Goal: Task Accomplishment & Management: Manage account settings

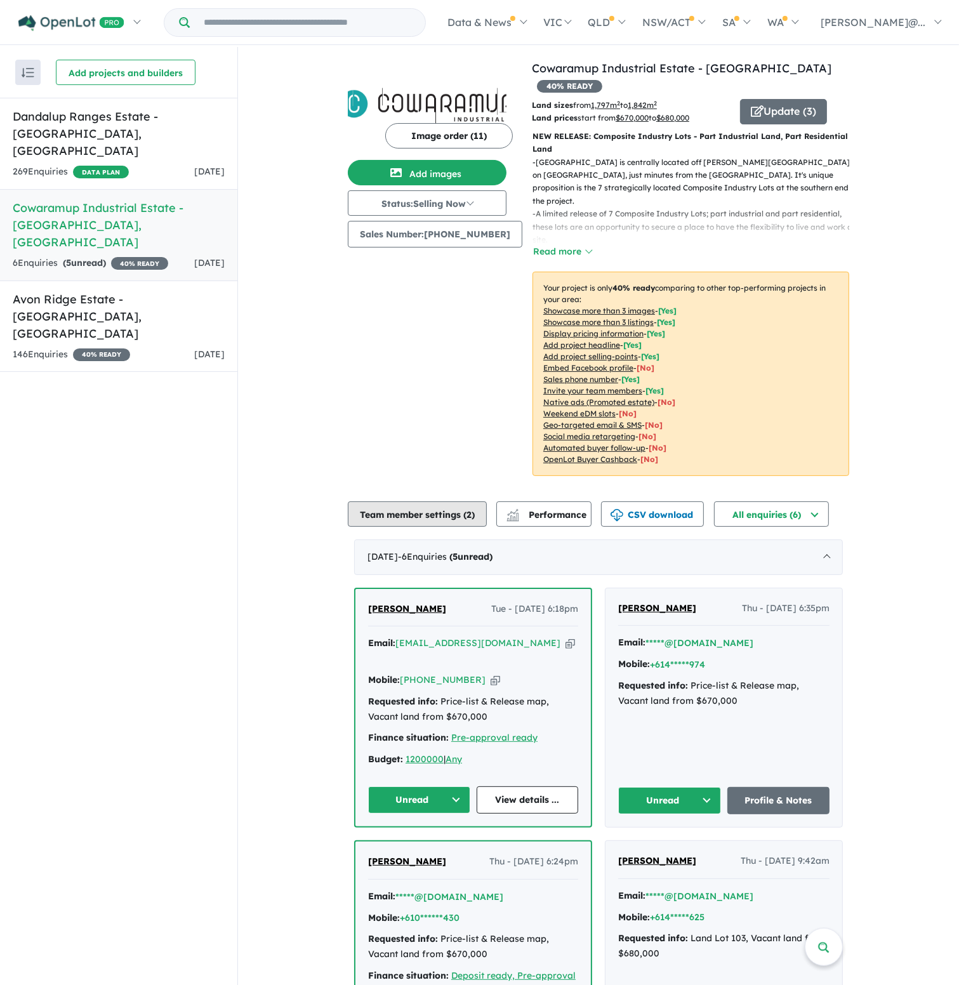
click at [386, 501] on button "Team member settings ( 2 )" at bounding box center [417, 513] width 139 height 25
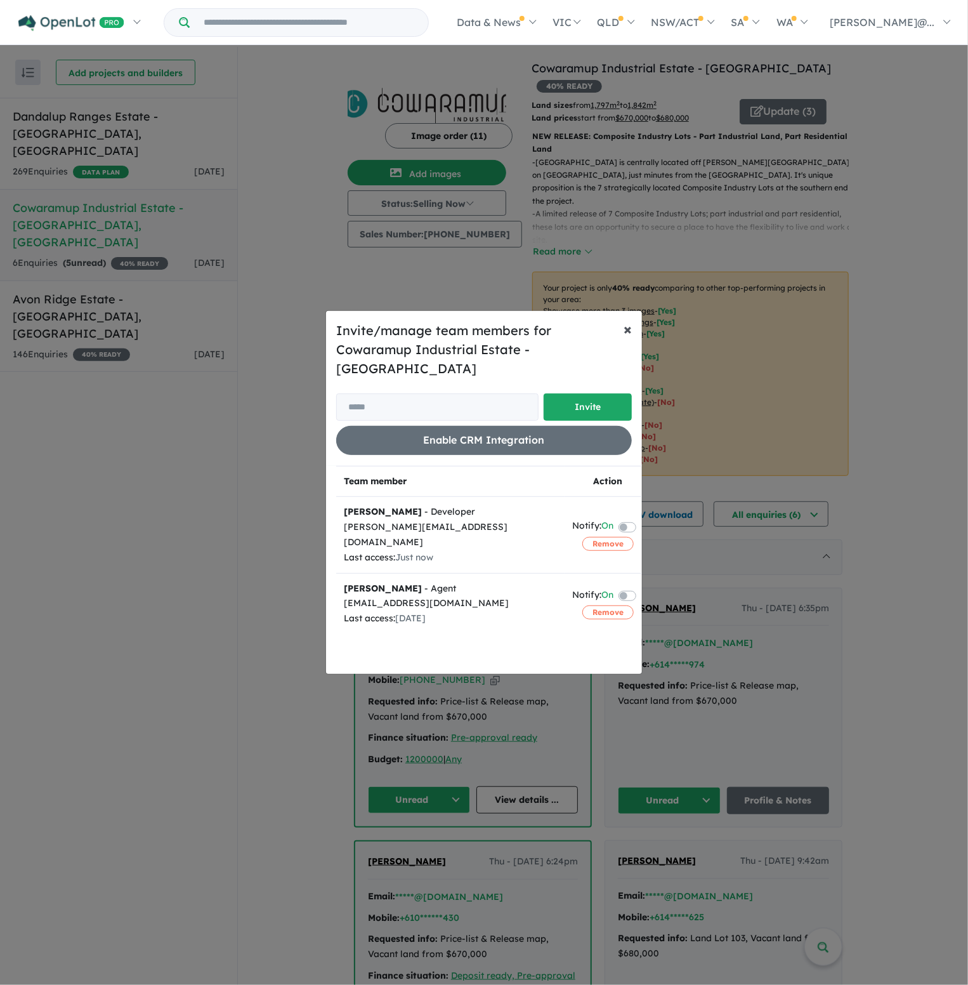
click at [624, 338] on span "×" at bounding box center [628, 328] width 8 height 19
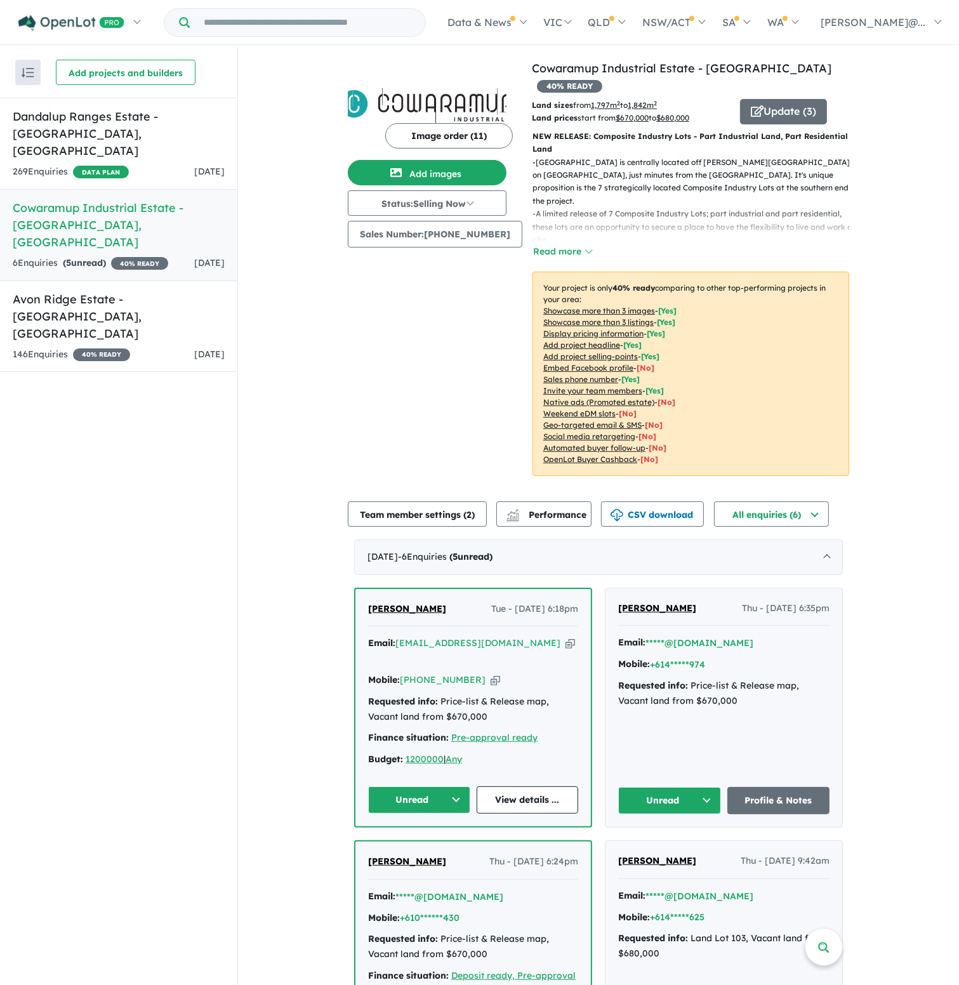
click at [569, 306] on u "Showcase more than 3 images" at bounding box center [599, 311] width 112 height 10
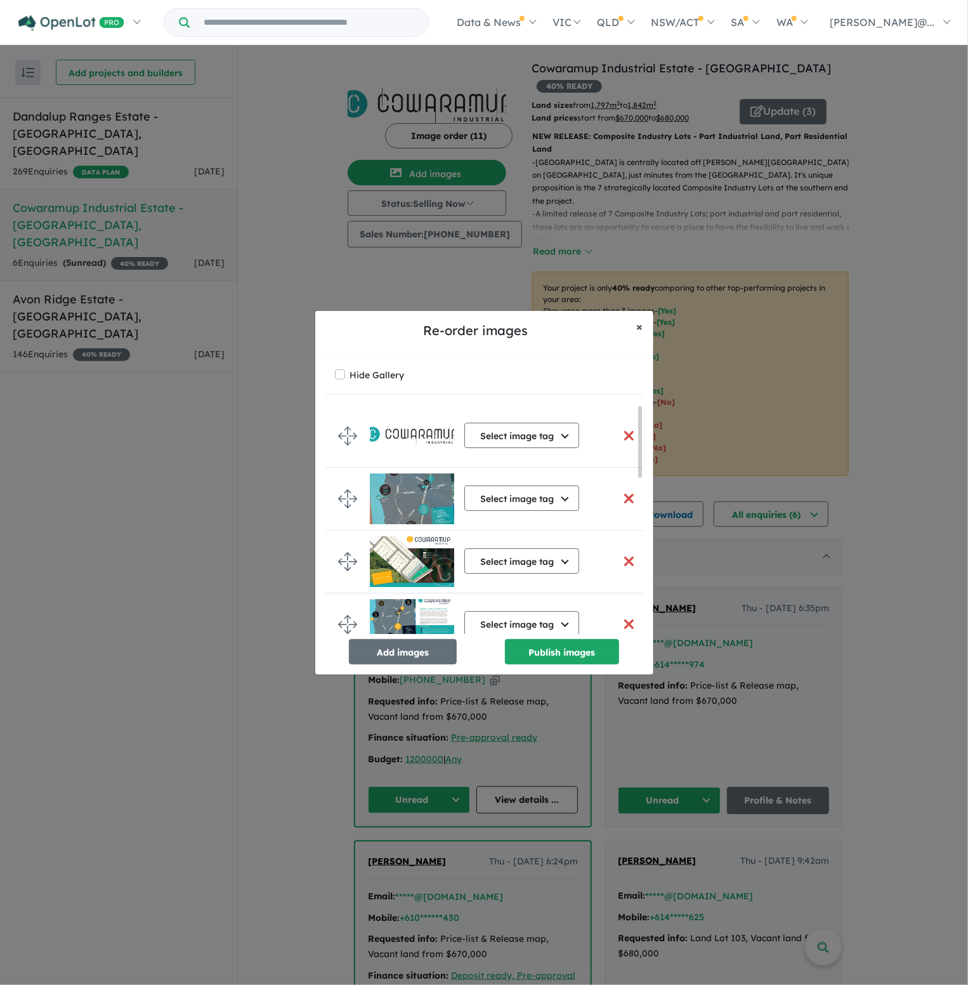
click at [635, 329] on button "× Close" at bounding box center [640, 327] width 27 height 32
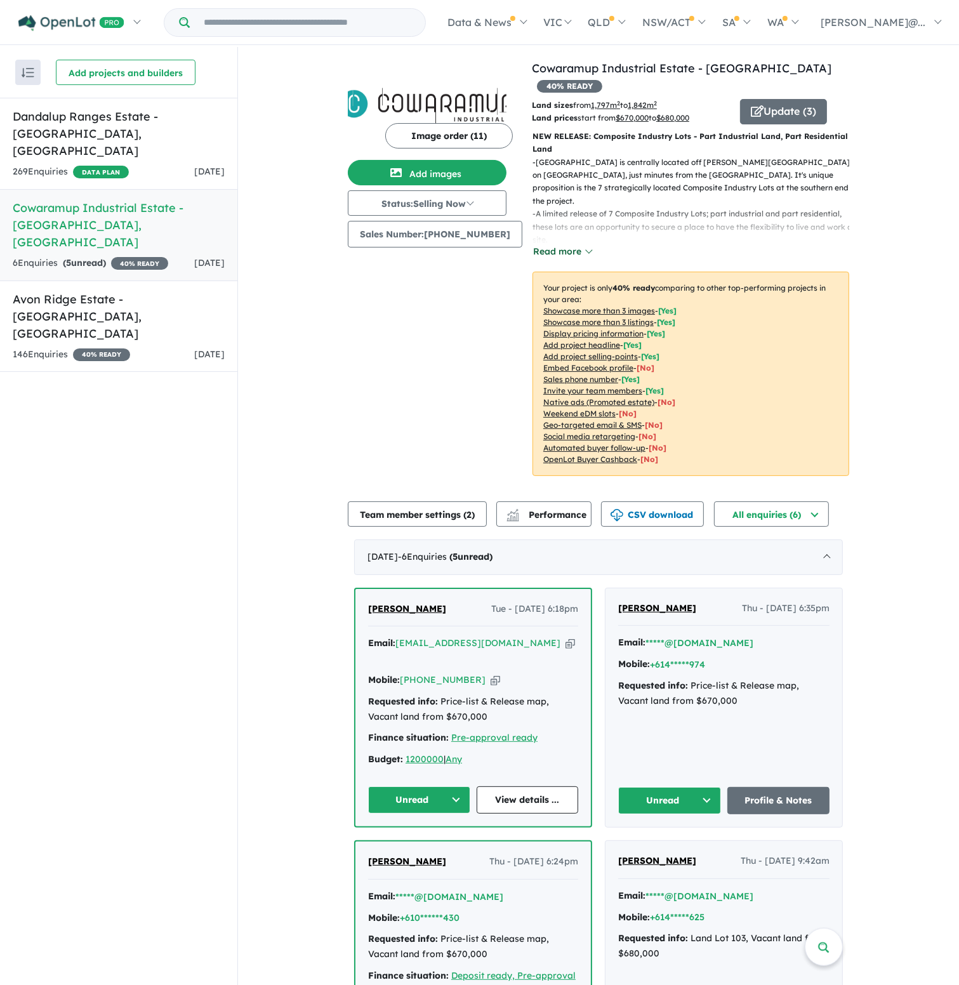
click at [549, 244] on button "Read more" at bounding box center [562, 251] width 60 height 15
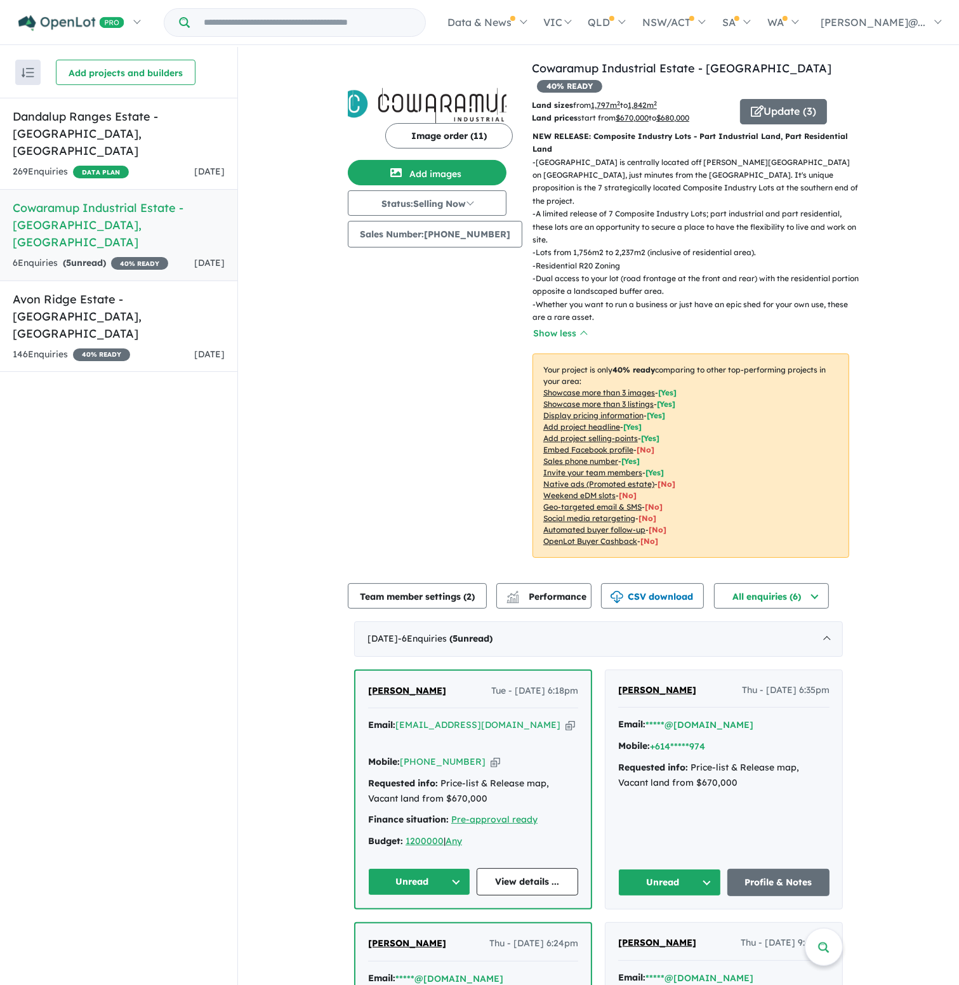
click at [551, 468] on u "Invite your team members" at bounding box center [592, 473] width 99 height 10
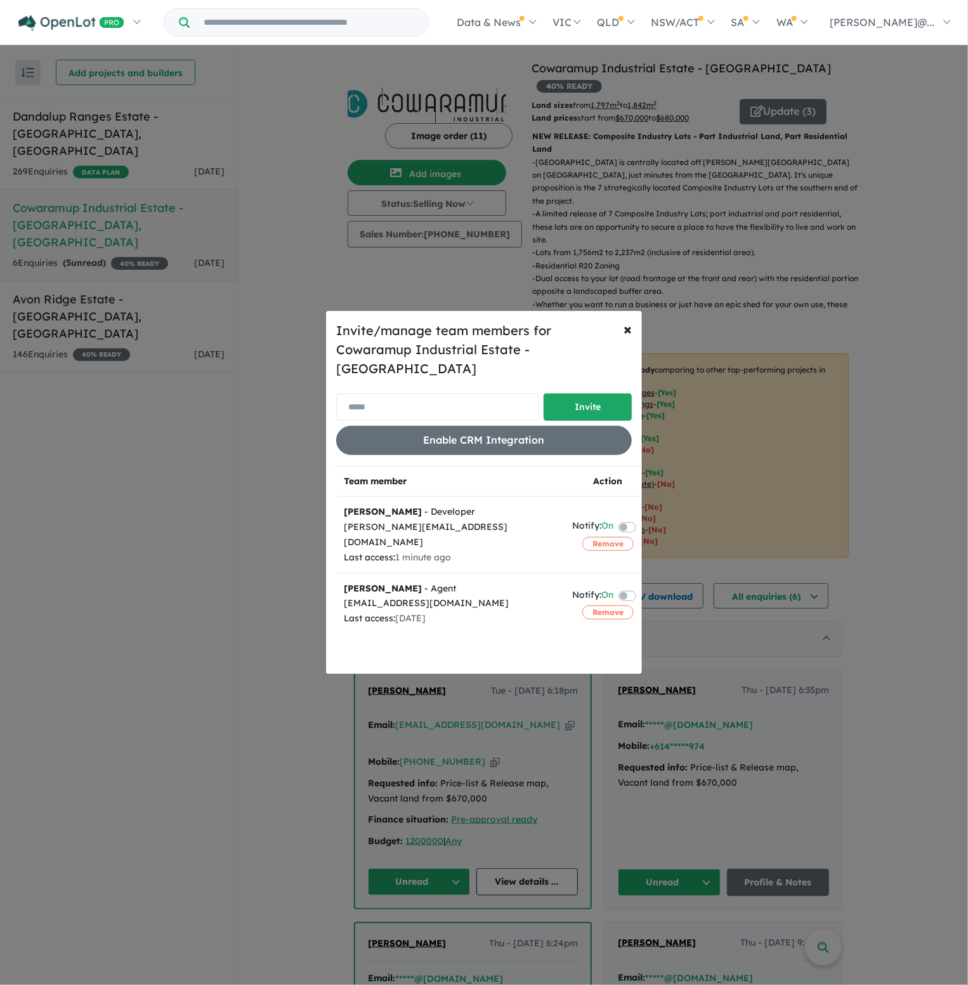
click at [427, 399] on input "email" at bounding box center [437, 406] width 202 height 27
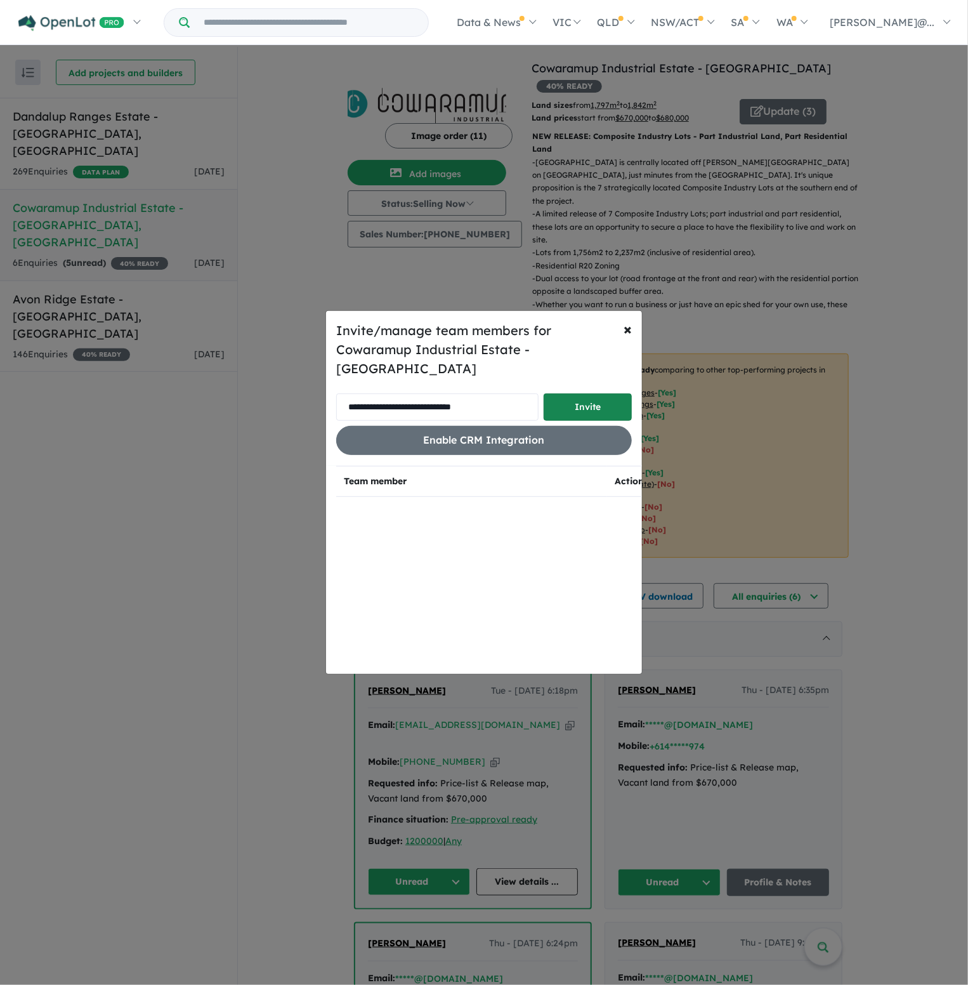
type input "**********"
click at [595, 394] on button "Invite" at bounding box center [588, 406] width 88 height 27
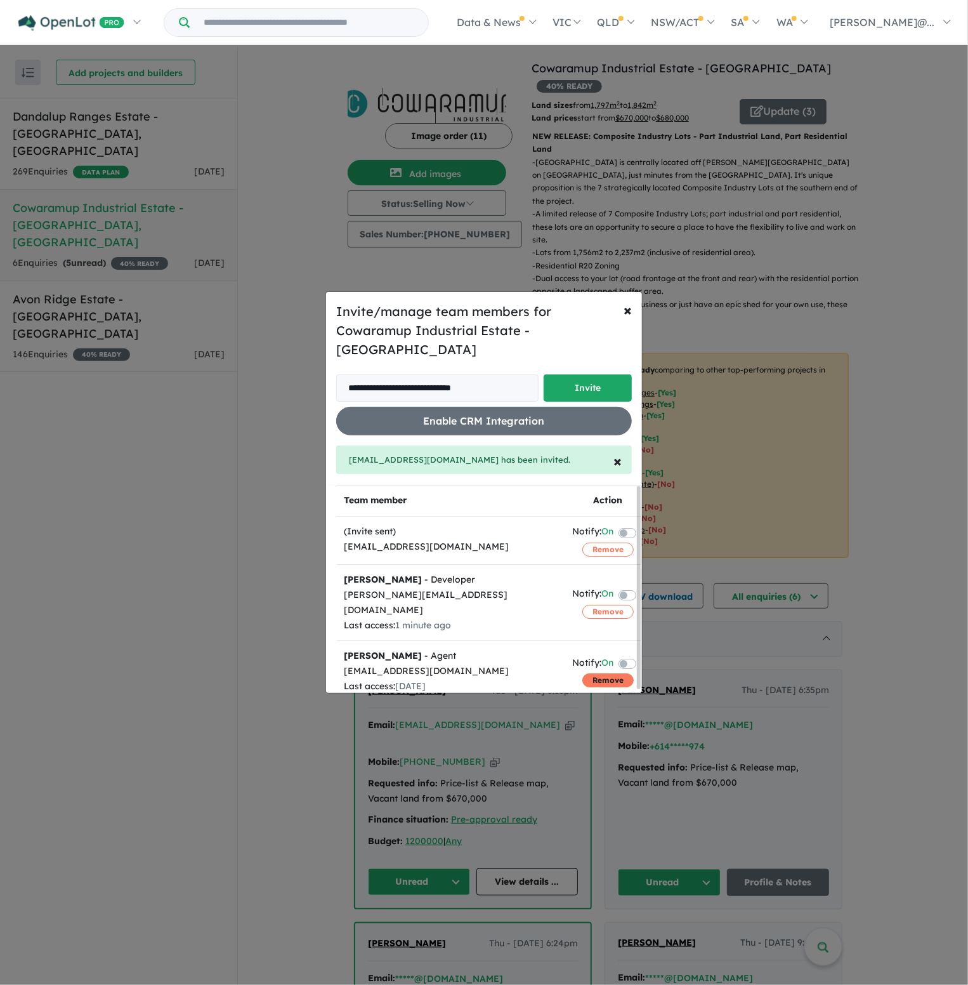
click at [602, 673] on button "Remove" at bounding box center [608, 680] width 51 height 14
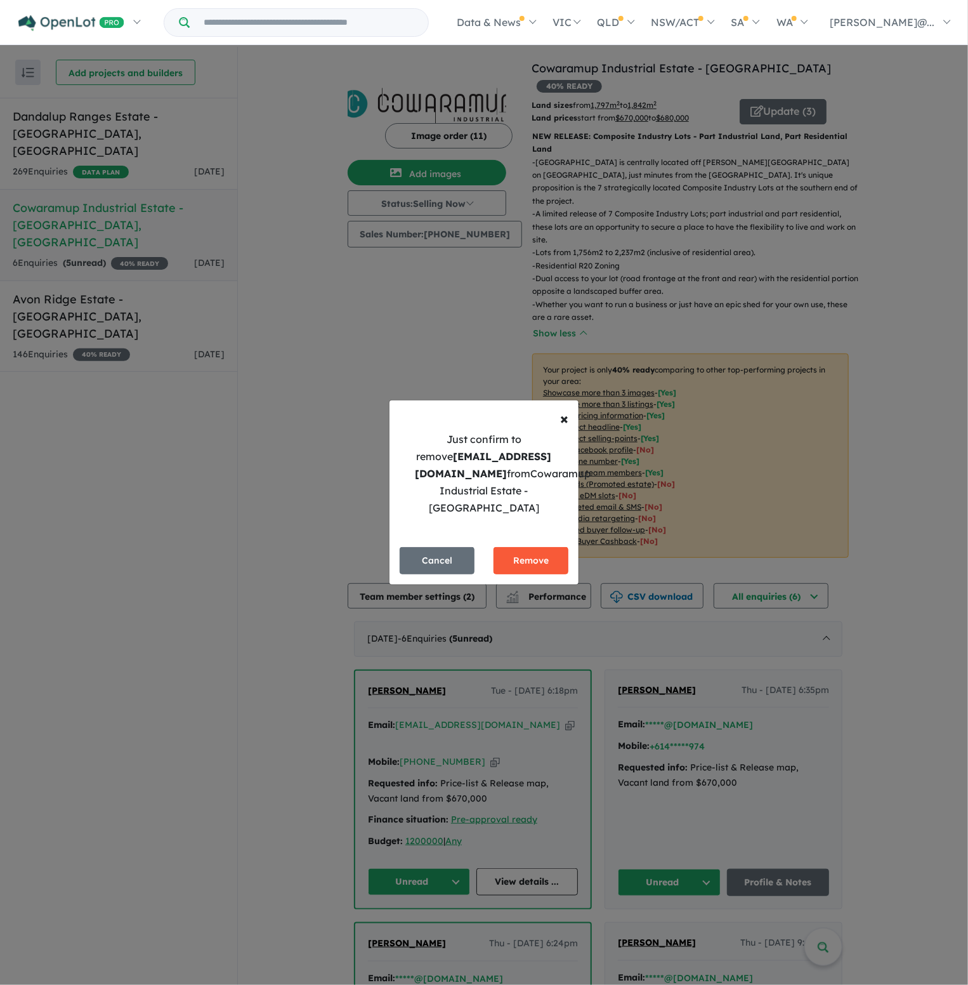
click at [513, 555] on button "Remove" at bounding box center [531, 560] width 75 height 27
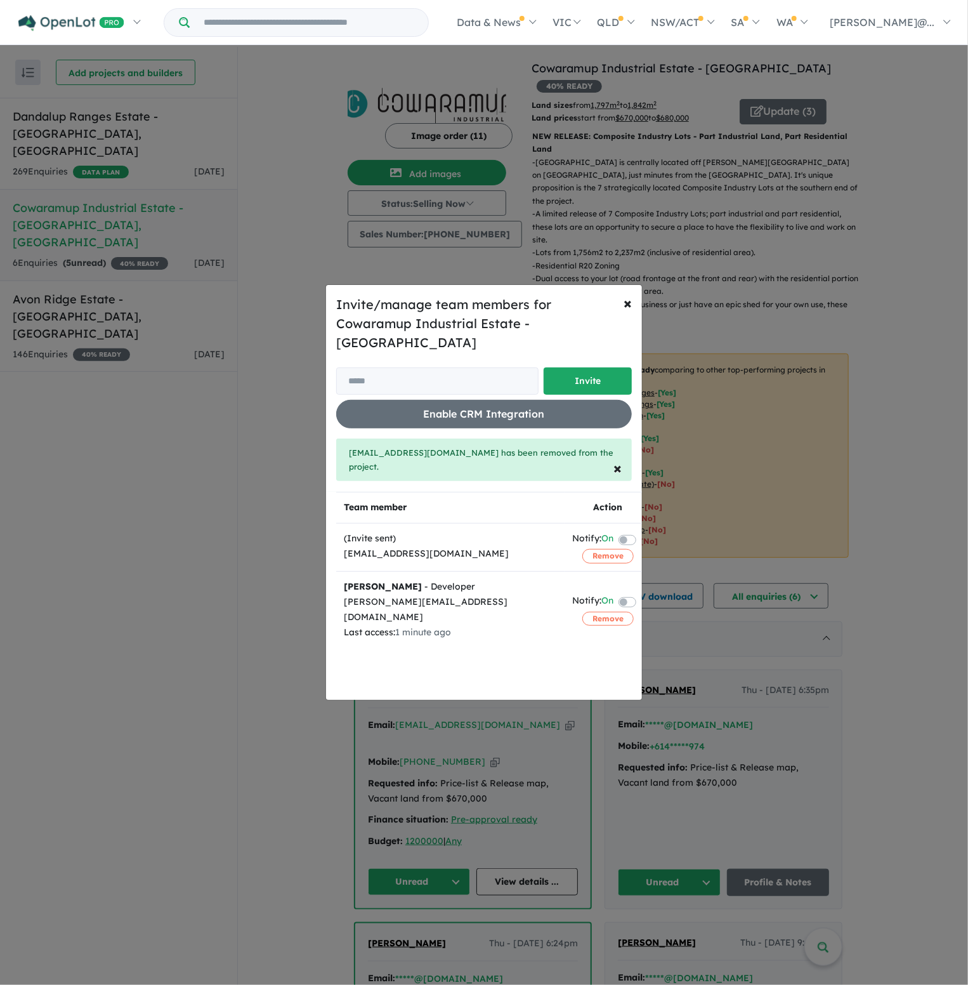
click at [140, 413] on div "Invite/manage team members for Cowaramup Industrial Estate - Cowaramup Invite E…" at bounding box center [484, 492] width 968 height 985
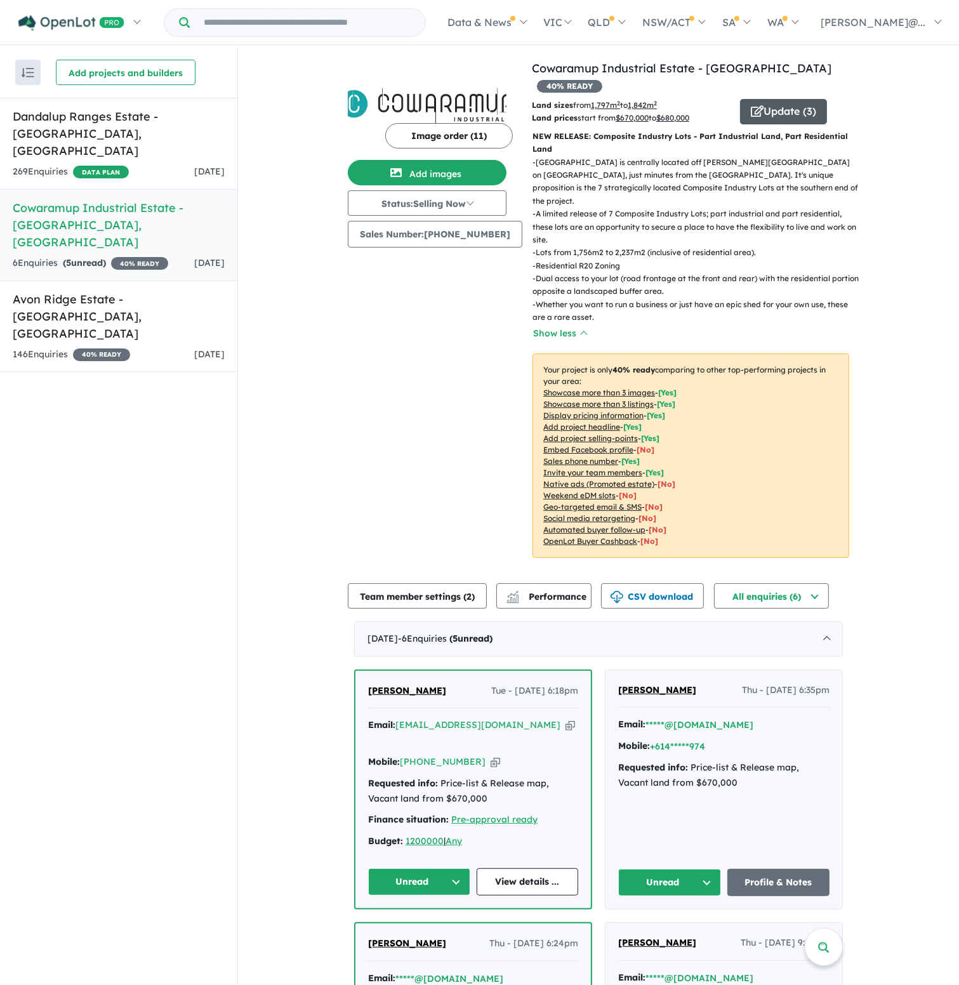
click at [761, 99] on button "Update ( 3 )" at bounding box center [783, 111] width 87 height 25
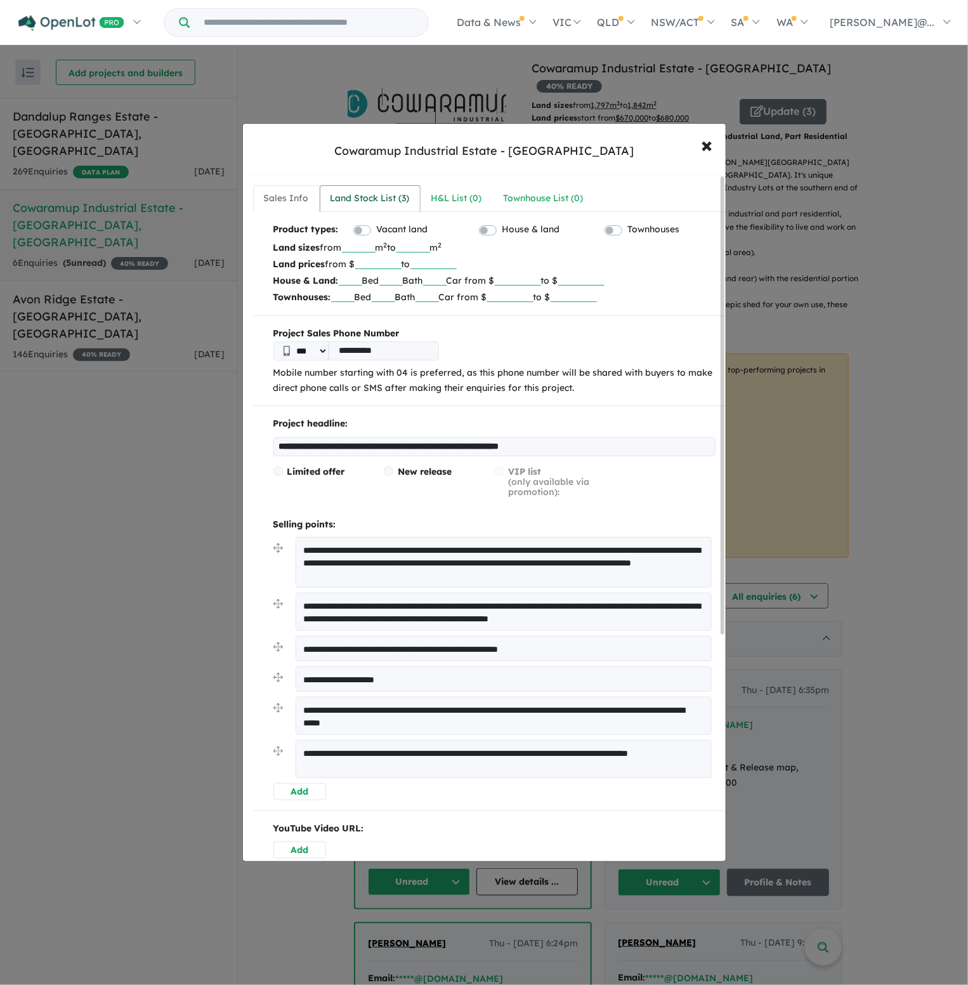
click at [366, 201] on div "Land Stock List ( 3 )" at bounding box center [370, 198] width 79 height 15
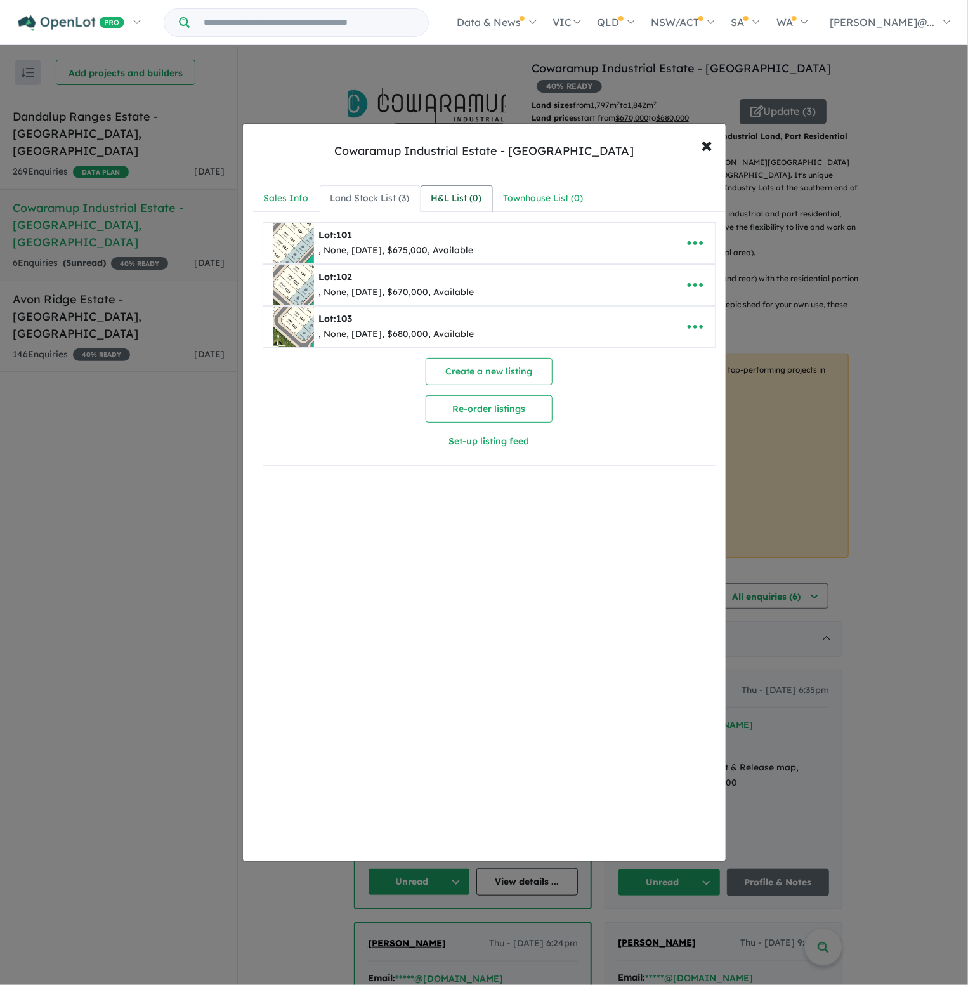
click at [477, 191] on div "H&L List ( 0 )" at bounding box center [457, 198] width 51 height 15
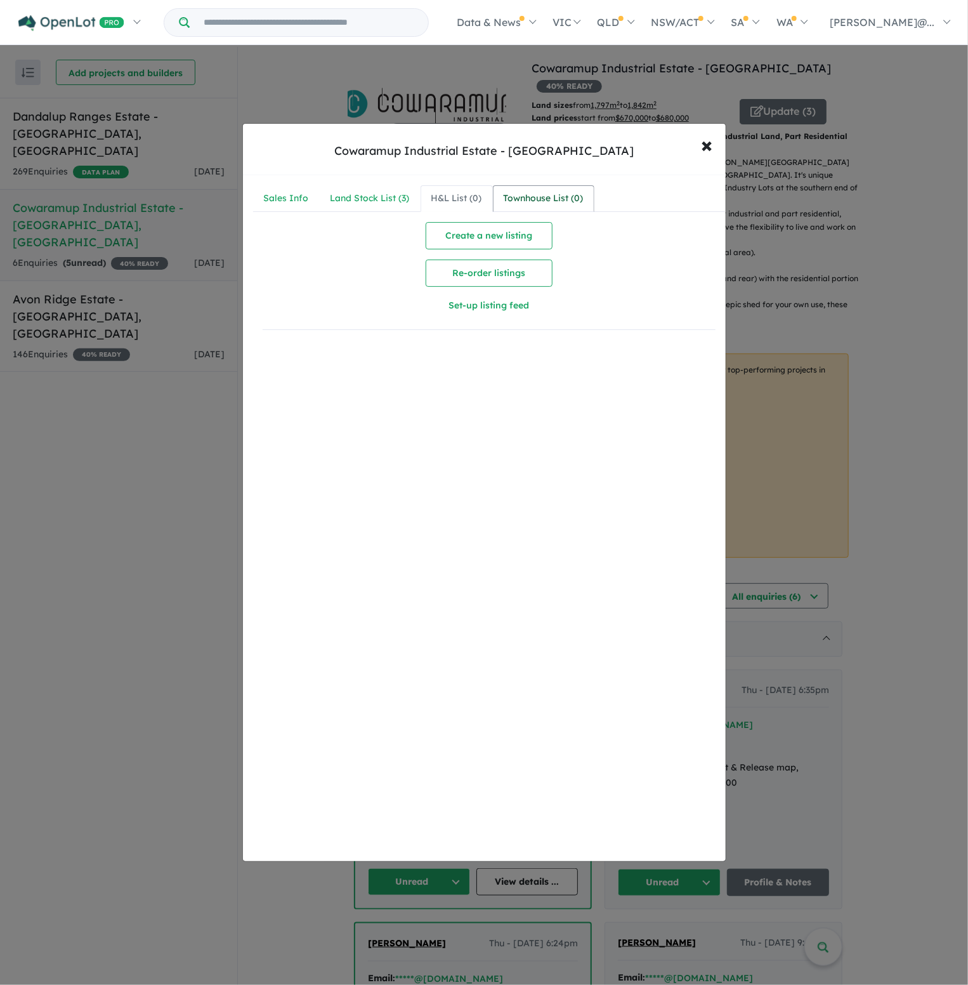
click at [551, 195] on div "Townhouse List ( 0 )" at bounding box center [544, 198] width 80 height 15
click at [286, 209] on link "Sales Info" at bounding box center [286, 198] width 67 height 27
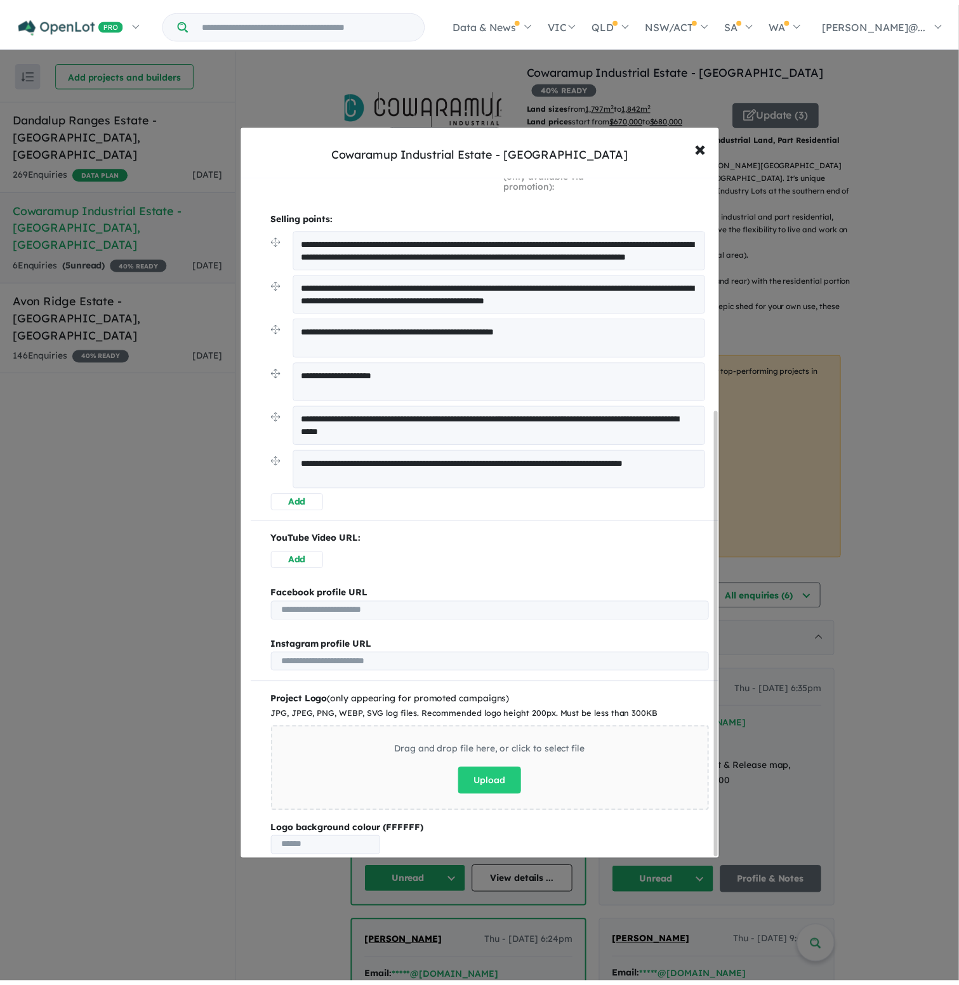
scroll to position [360, 0]
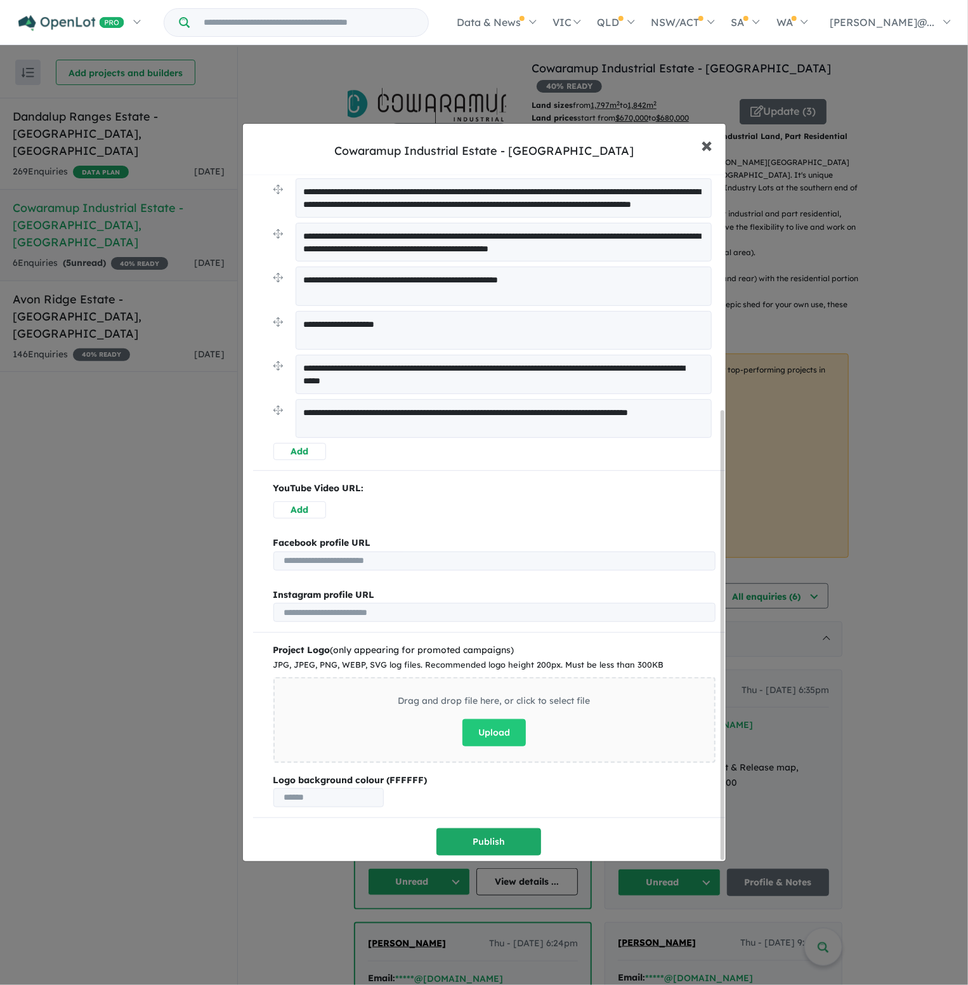
click at [706, 148] on span "×" at bounding box center [707, 144] width 11 height 27
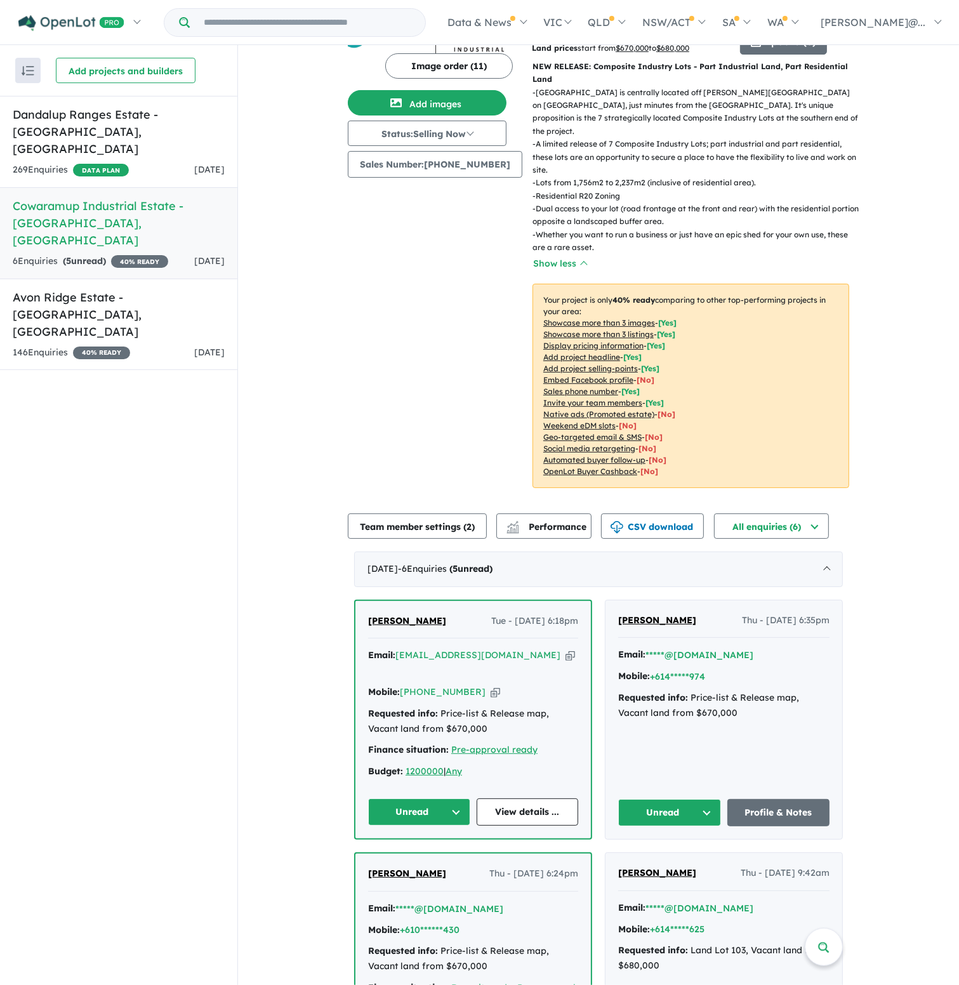
scroll to position [0, 0]
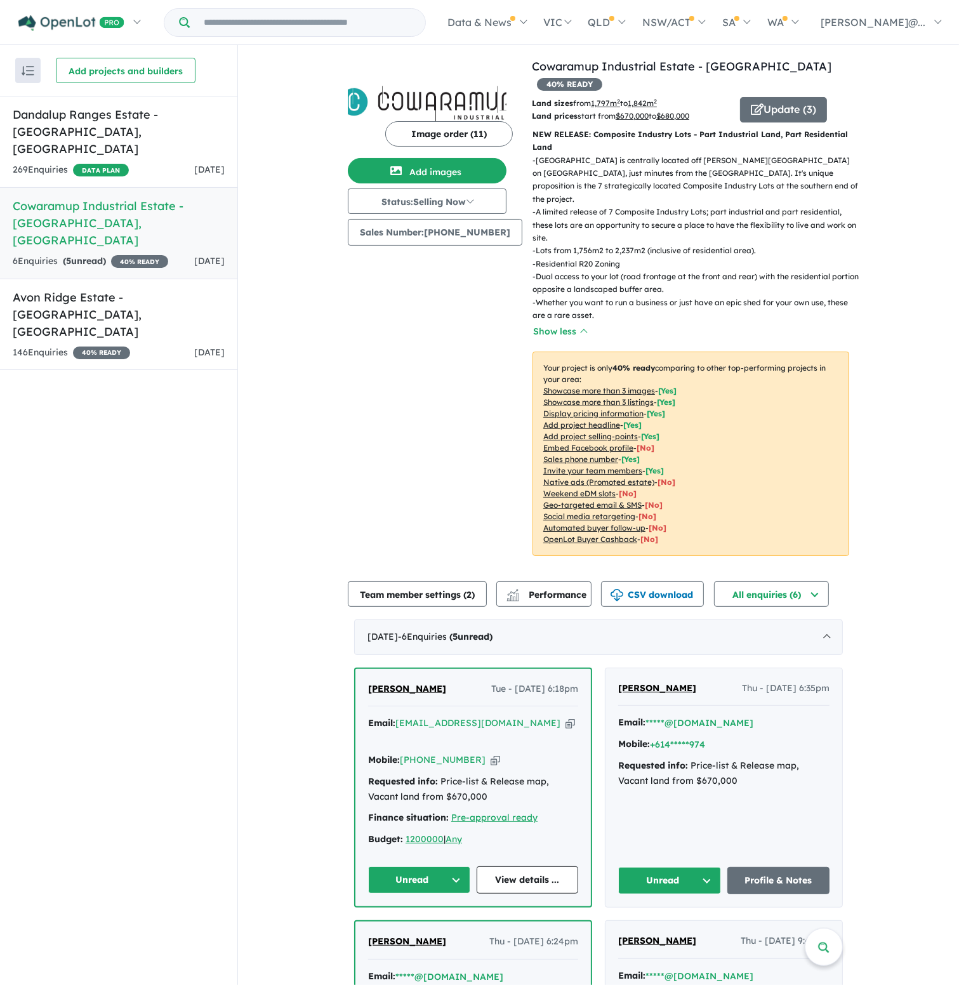
click at [558, 423] on p "Your project is only 40 % ready comparing to other top-performing projects in y…" at bounding box center [690, 454] width 317 height 204
click at [560, 454] on u "Sales phone number" at bounding box center [580, 459] width 75 height 10
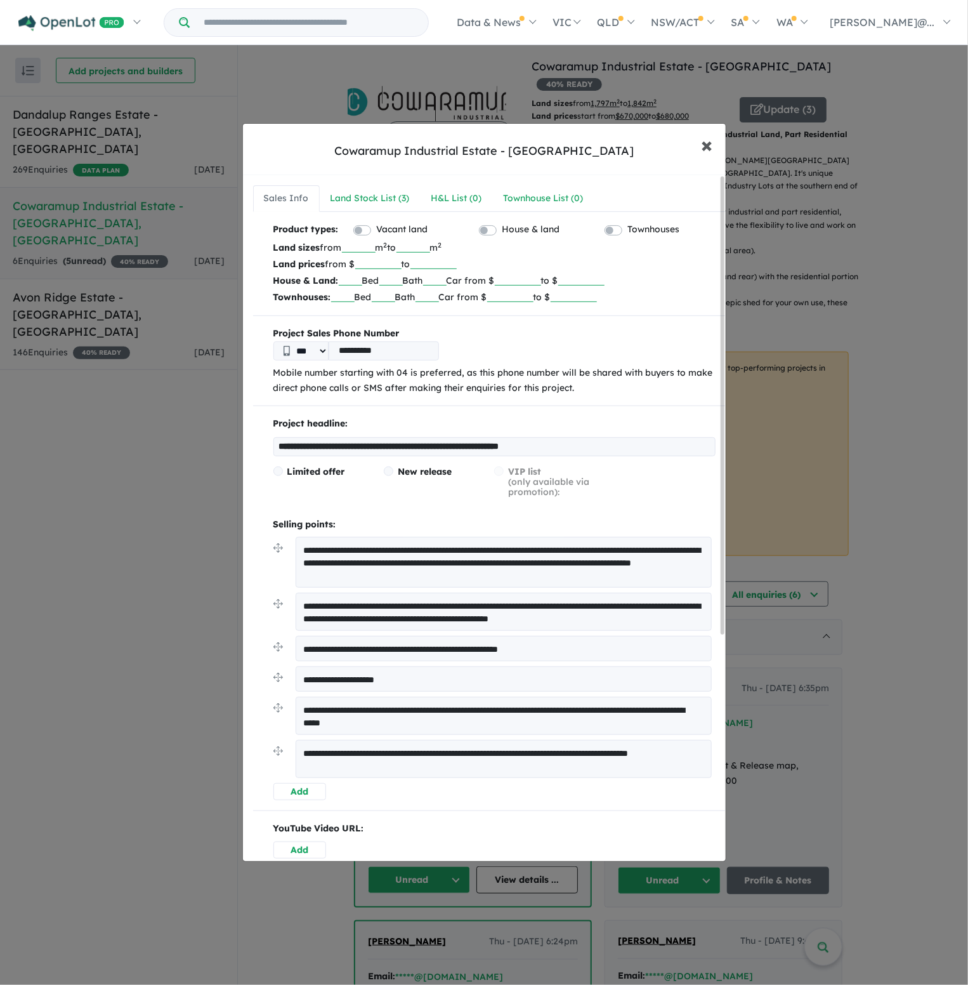
click at [705, 149] on span "×" at bounding box center [707, 144] width 11 height 27
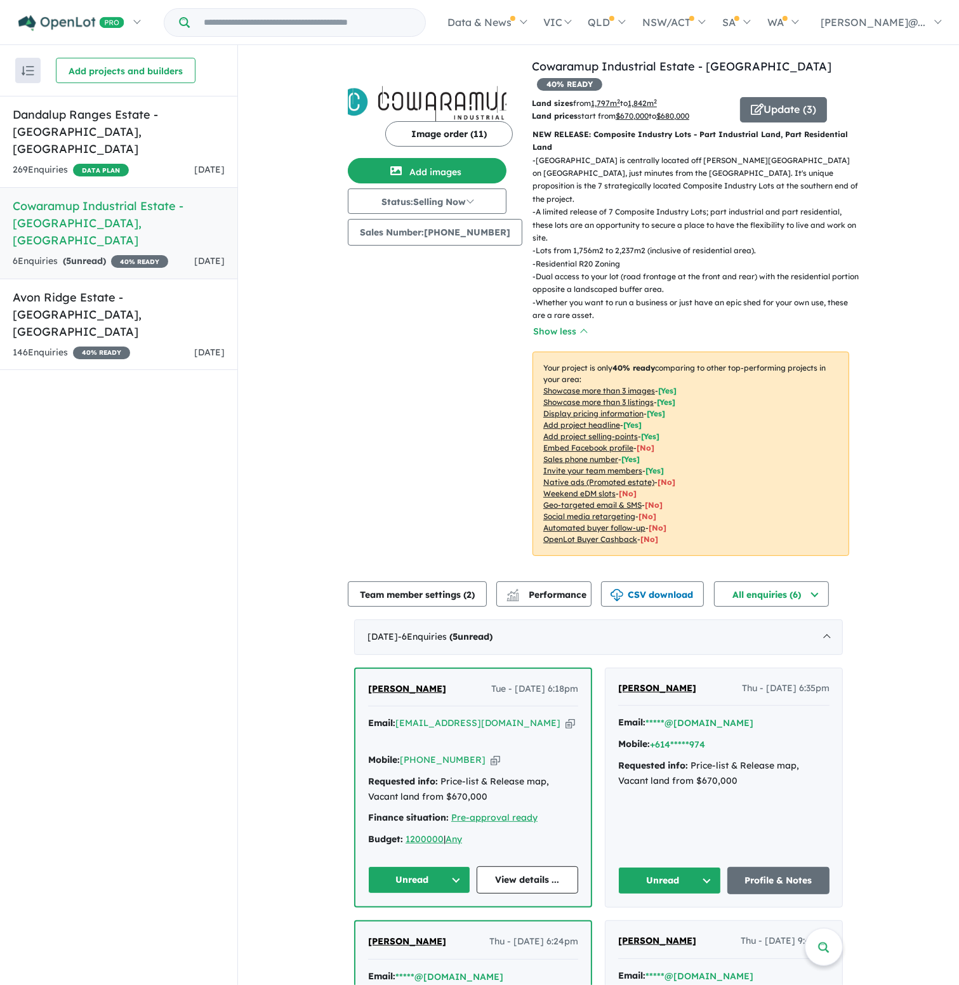
drag, startPoint x: 73, startPoint y: 159, endPoint x: 54, endPoint y: 198, distance: 43.1
click at [54, 198] on h5 "Cowaramup Industrial Estate - [GEOGRAPHIC_DATA] , [GEOGRAPHIC_DATA]" at bounding box center [119, 222] width 212 height 51
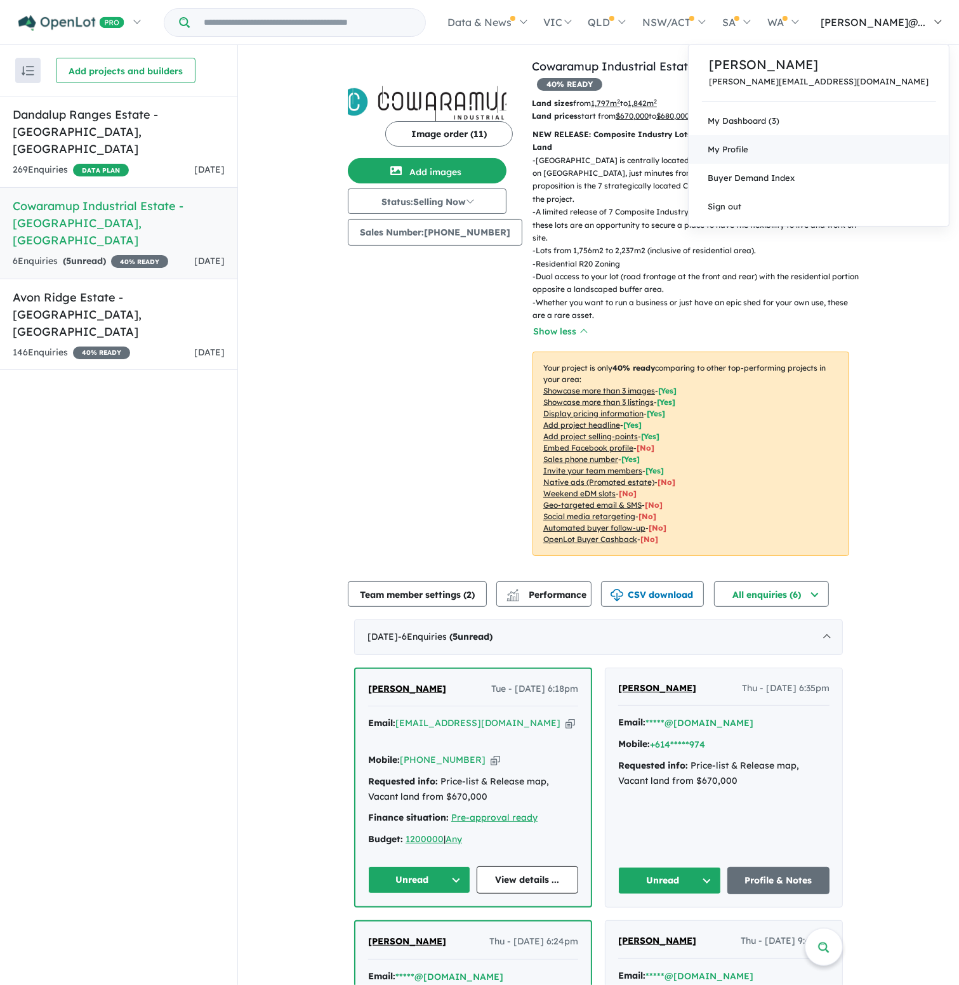
click at [748, 154] on span "My Profile" at bounding box center [728, 149] width 41 height 10
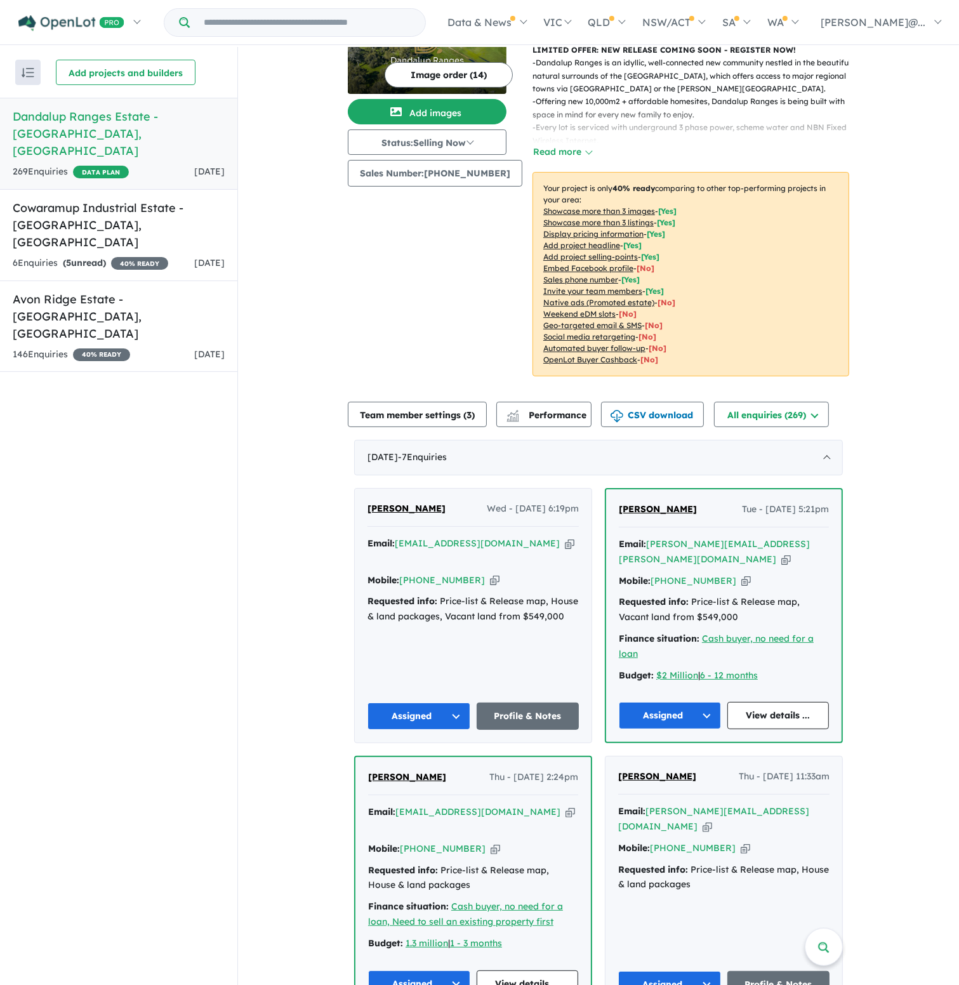
scroll to position [254, 0]
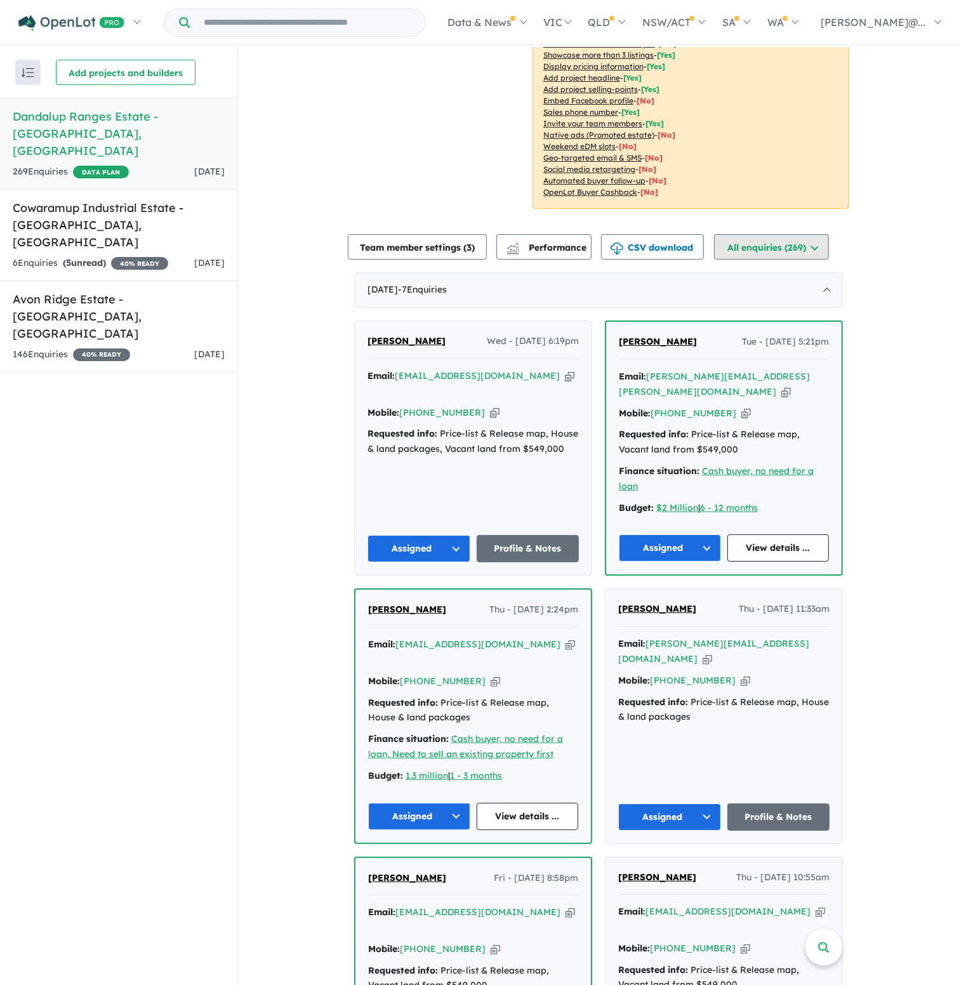
click at [753, 234] on button "All enquiries ( 269 )" at bounding box center [771, 246] width 115 height 25
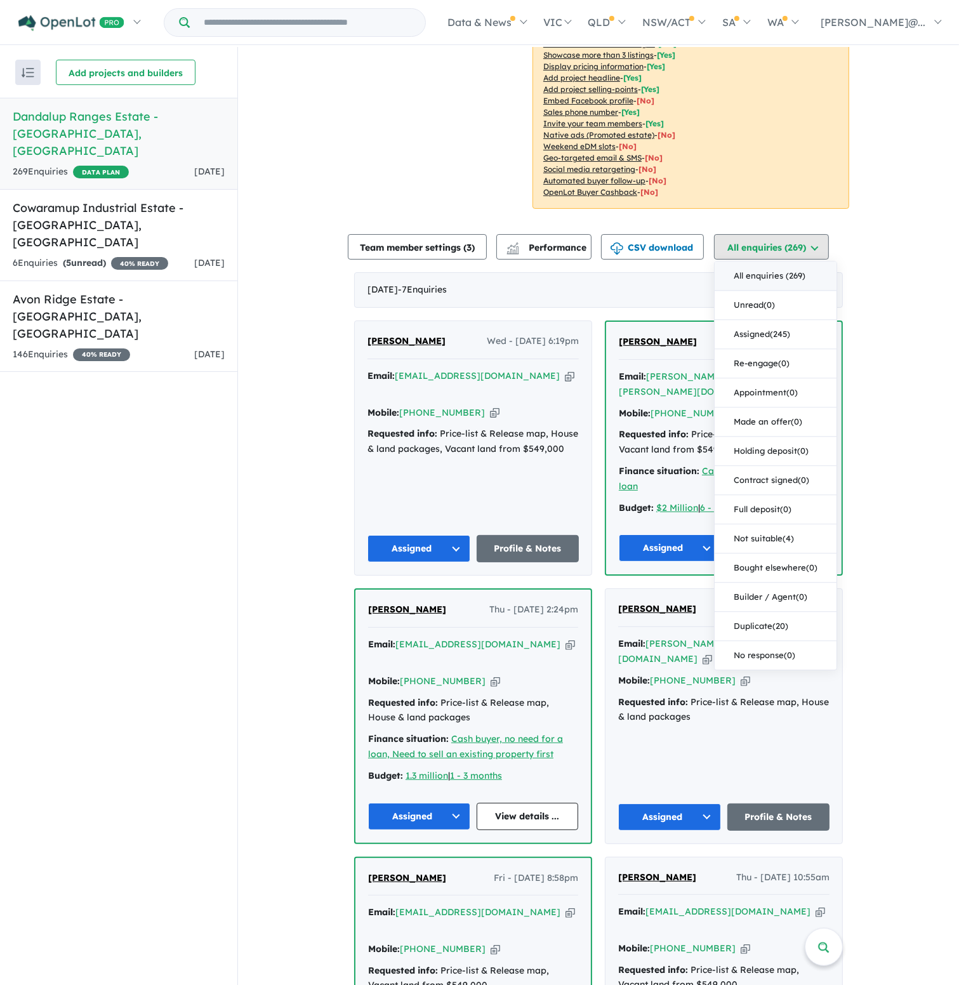
click at [753, 234] on button "All enquiries ( 269 )" at bounding box center [771, 246] width 115 height 25
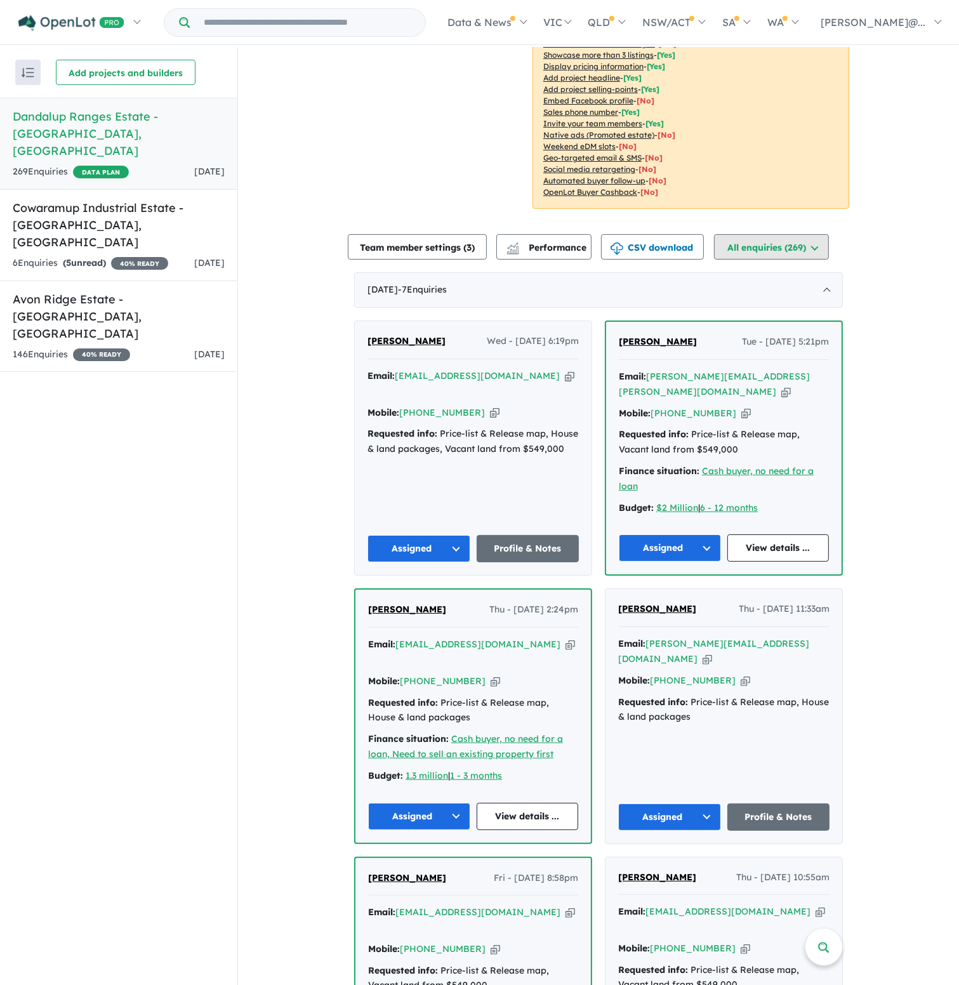
click at [765, 234] on button "All enquiries ( 269 )" at bounding box center [771, 246] width 115 height 25
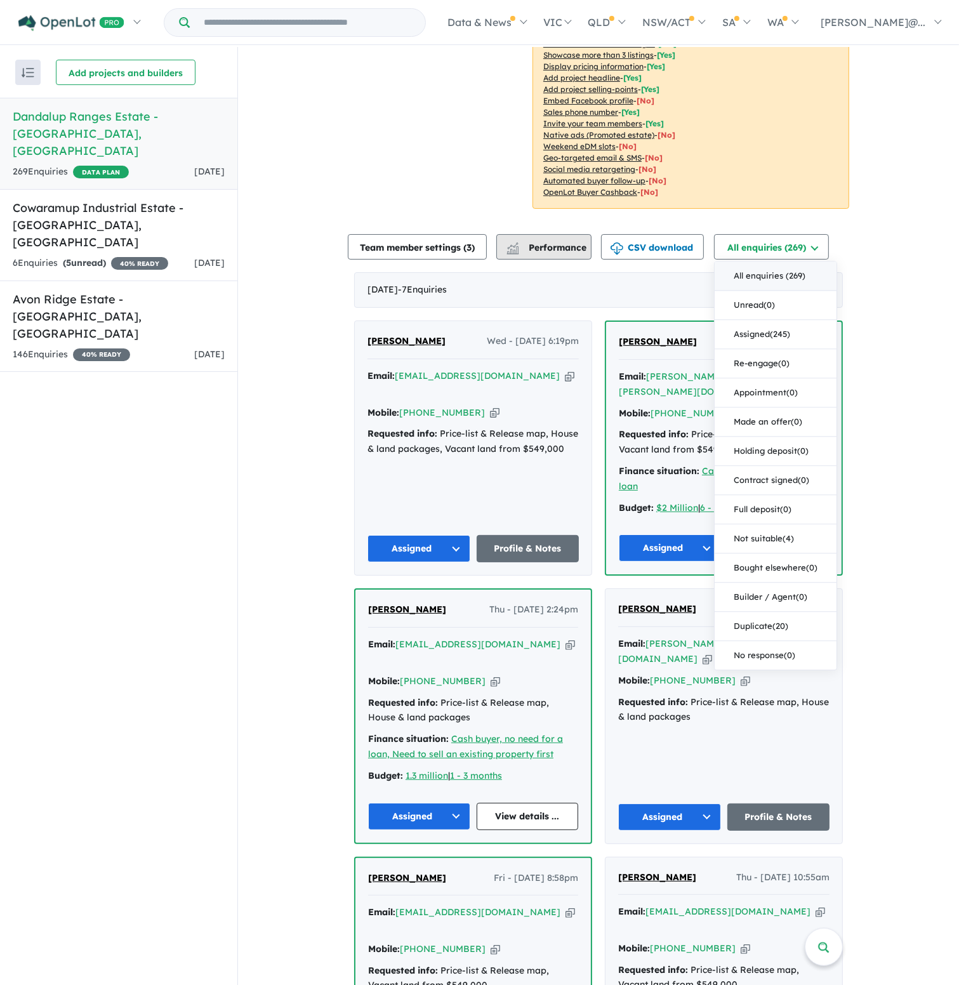
drag, startPoint x: 488, startPoint y: 234, endPoint x: 502, endPoint y: 235, distance: 14.0
click at [502, 235] on div "Team member settings ( 3 ) Performance CSV download All enquiries ( 269 ) All e…" at bounding box center [598, 246] width 520 height 25
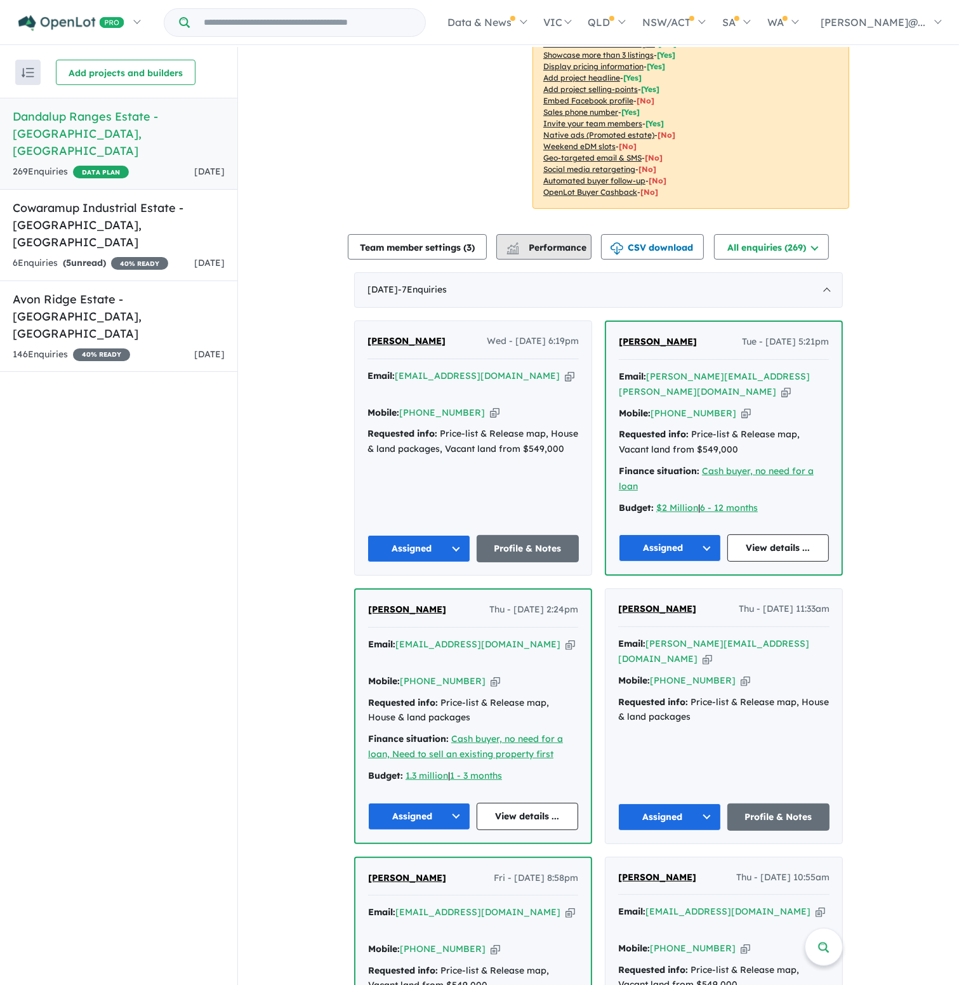
click at [547, 242] on span "Performance" at bounding box center [547, 247] width 78 height 11
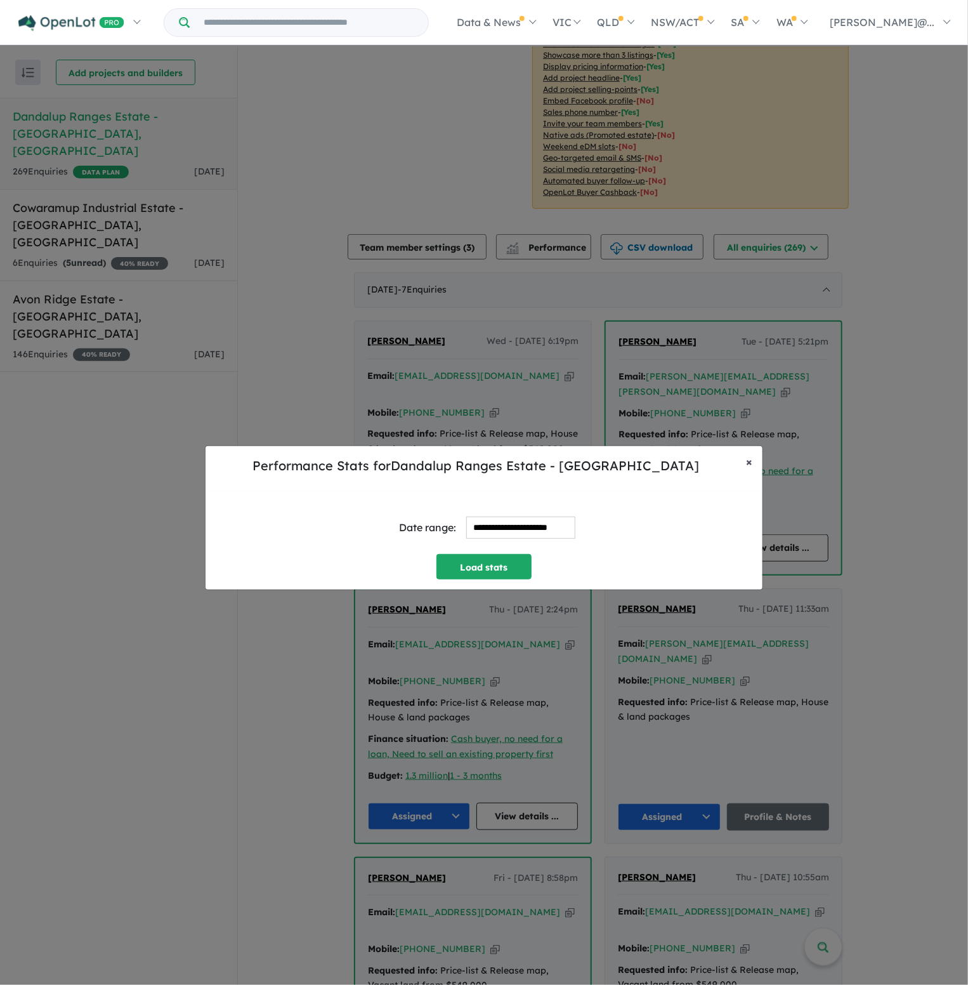
click at [747, 465] on span "×" at bounding box center [749, 461] width 6 height 15
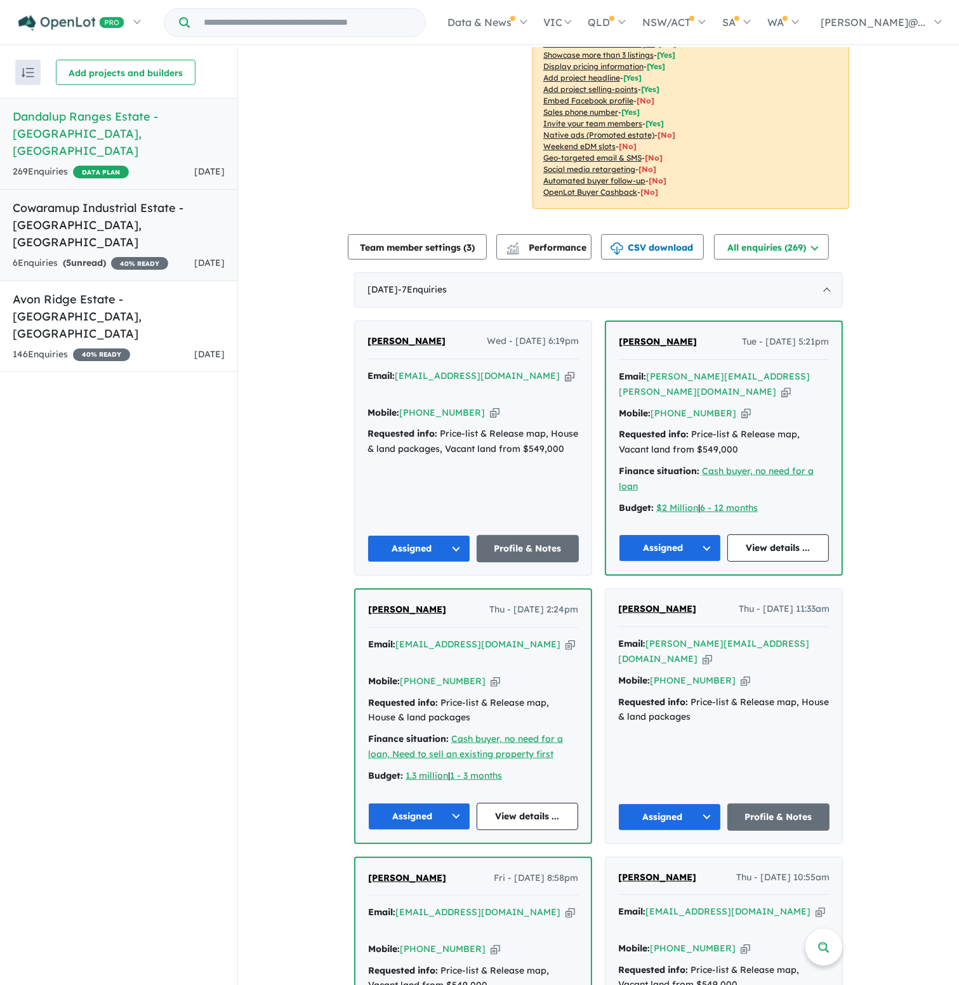
click at [69, 212] on h5 "Cowaramup Industrial Estate - [GEOGRAPHIC_DATA] , [GEOGRAPHIC_DATA]" at bounding box center [119, 224] width 212 height 51
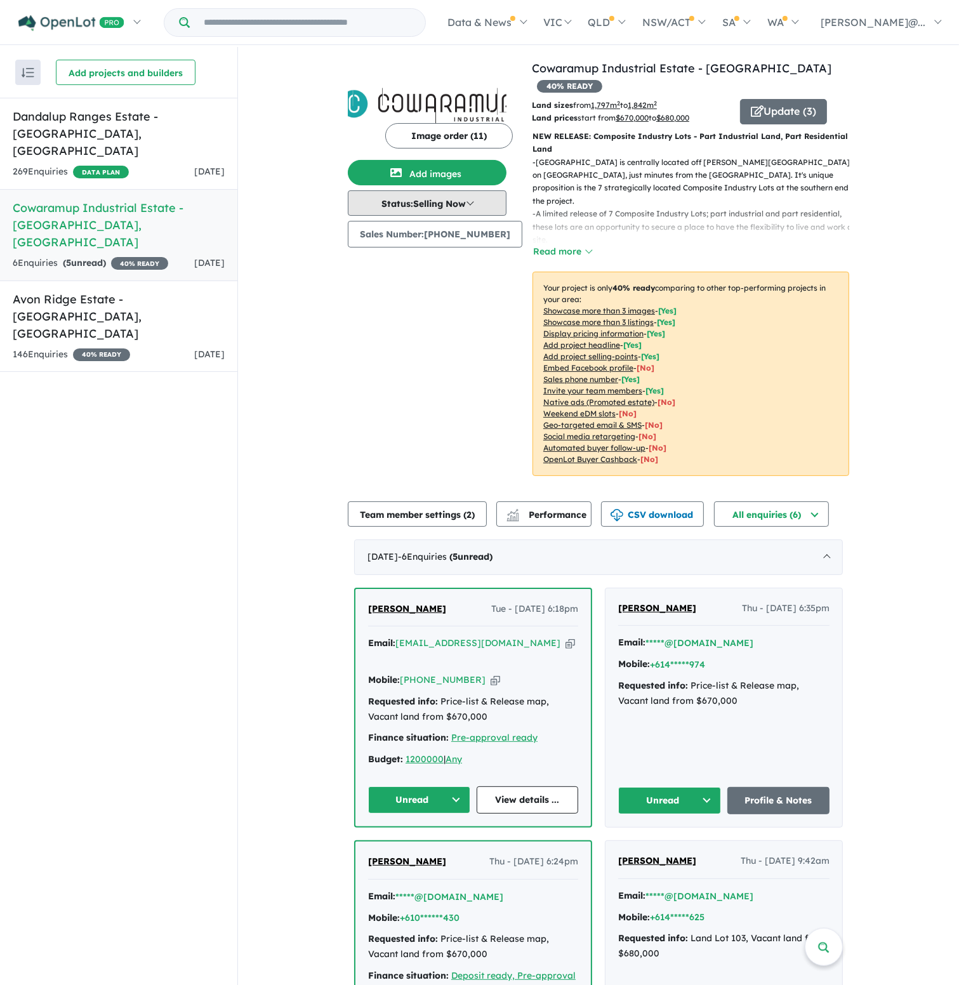
click at [457, 201] on button "Status: Selling Now" at bounding box center [427, 202] width 159 height 25
click at [563, 244] on button "Read more" at bounding box center [562, 251] width 60 height 15
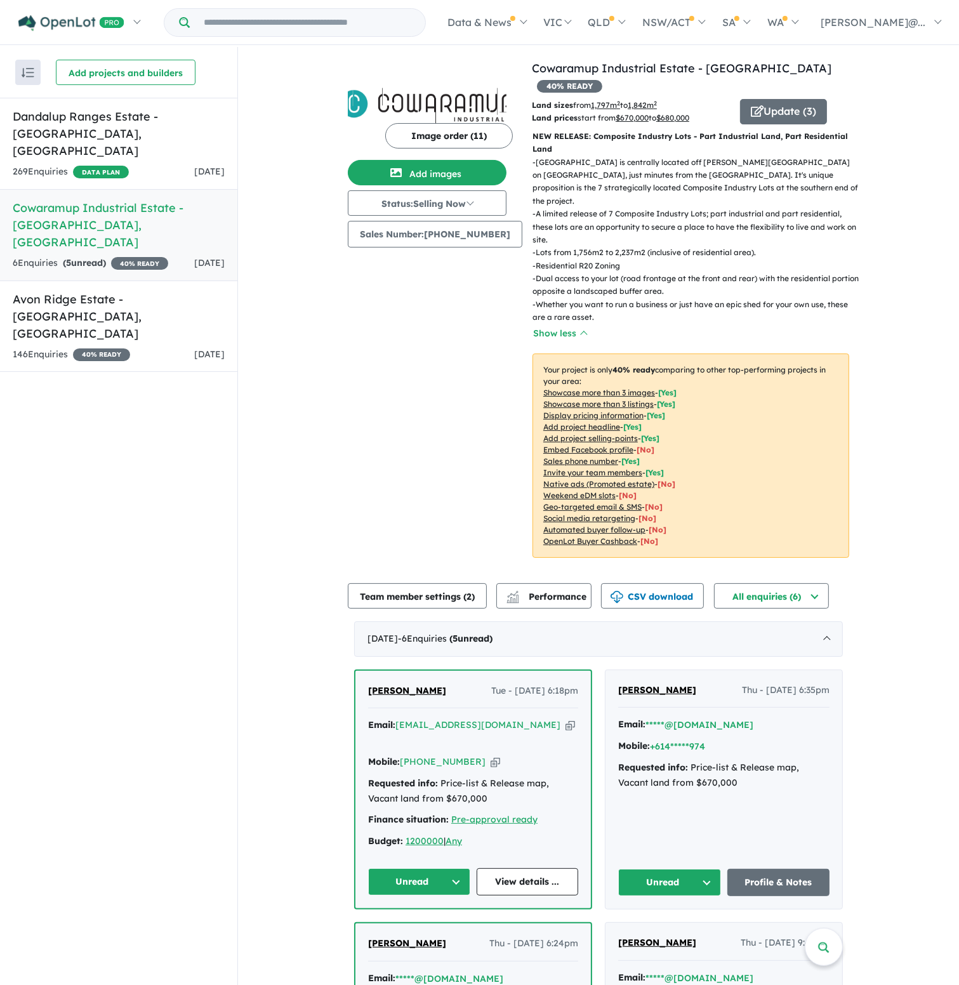
click at [649, 272] on p "- Dual access to your lot (road frontage at the front and rear) with the reside…" at bounding box center [695, 285] width 327 height 26
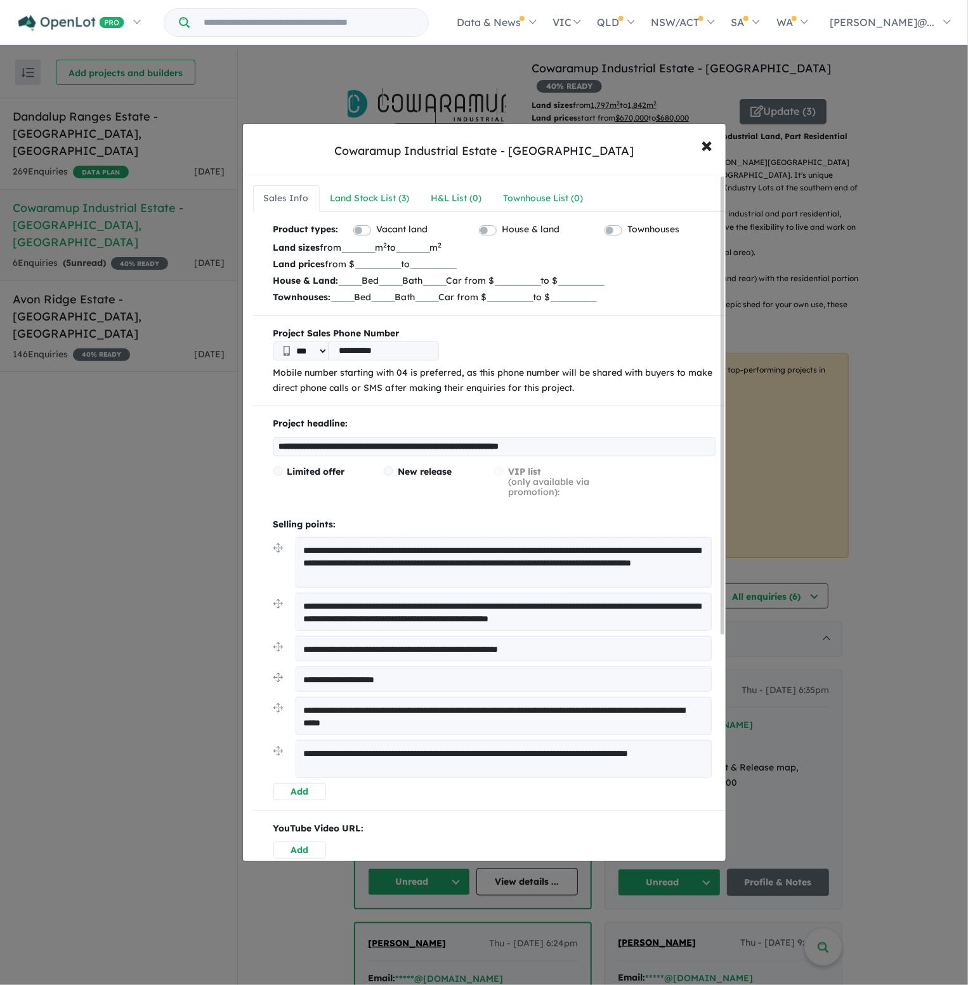
scroll to position [63, 0]
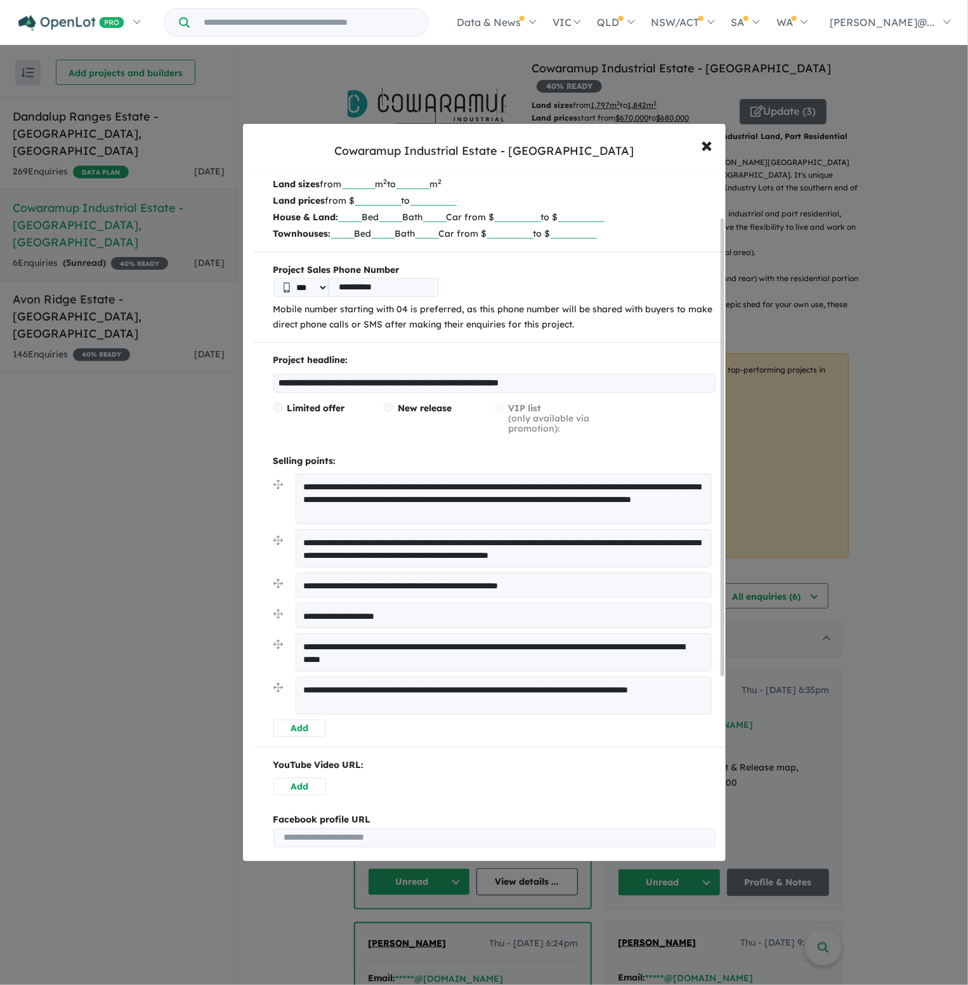
drag, startPoint x: 432, startPoint y: 659, endPoint x: 518, endPoint y: 659, distance: 86.3
click at [435, 659] on textarea "**********" at bounding box center [504, 652] width 416 height 38
type textarea "**********"
click at [609, 763] on p "YouTube Video URL:" at bounding box center [495, 765] width 442 height 15
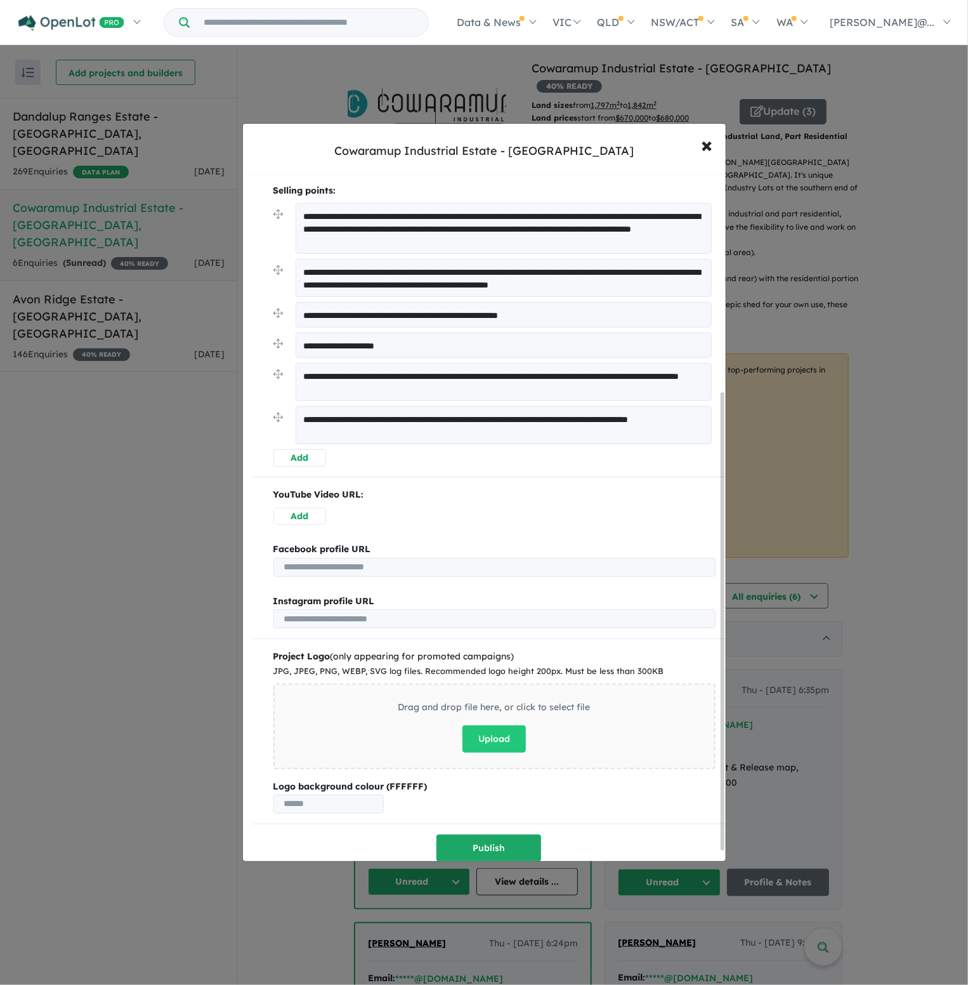
scroll to position [341, 0]
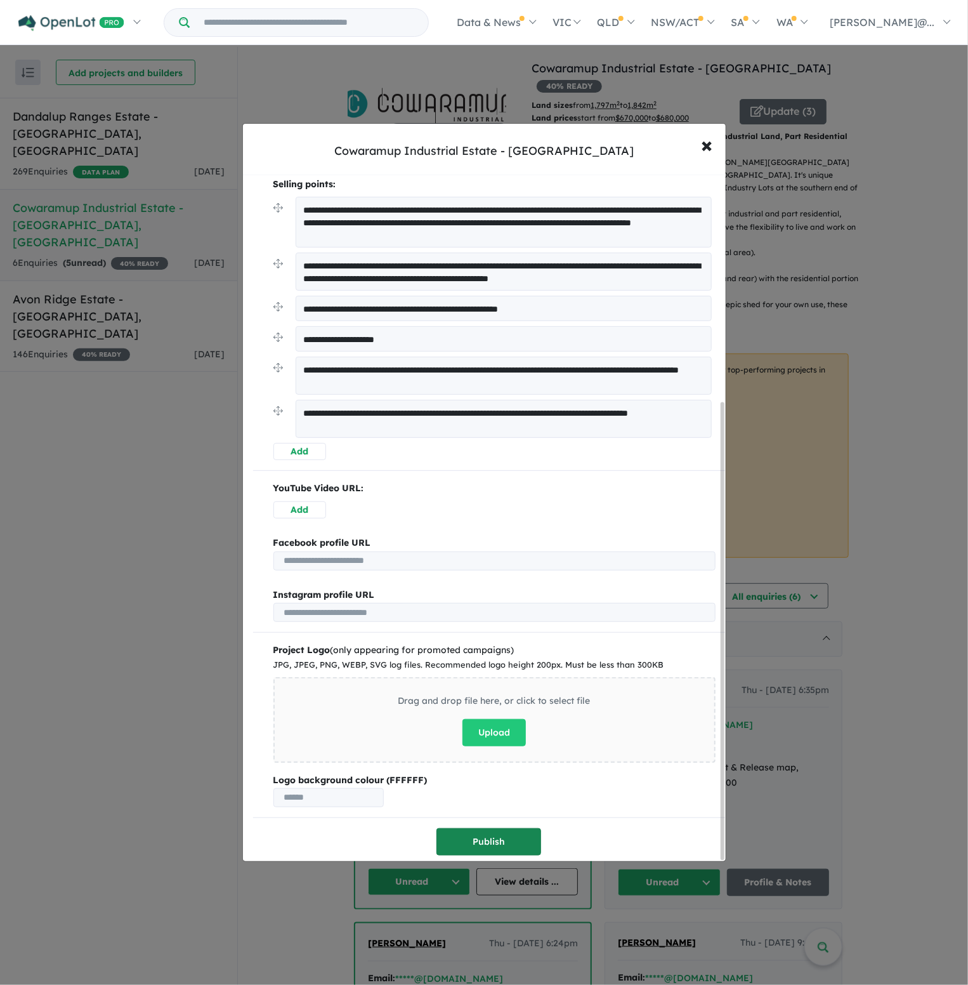
click at [462, 829] on button "Publish" at bounding box center [489, 841] width 105 height 27
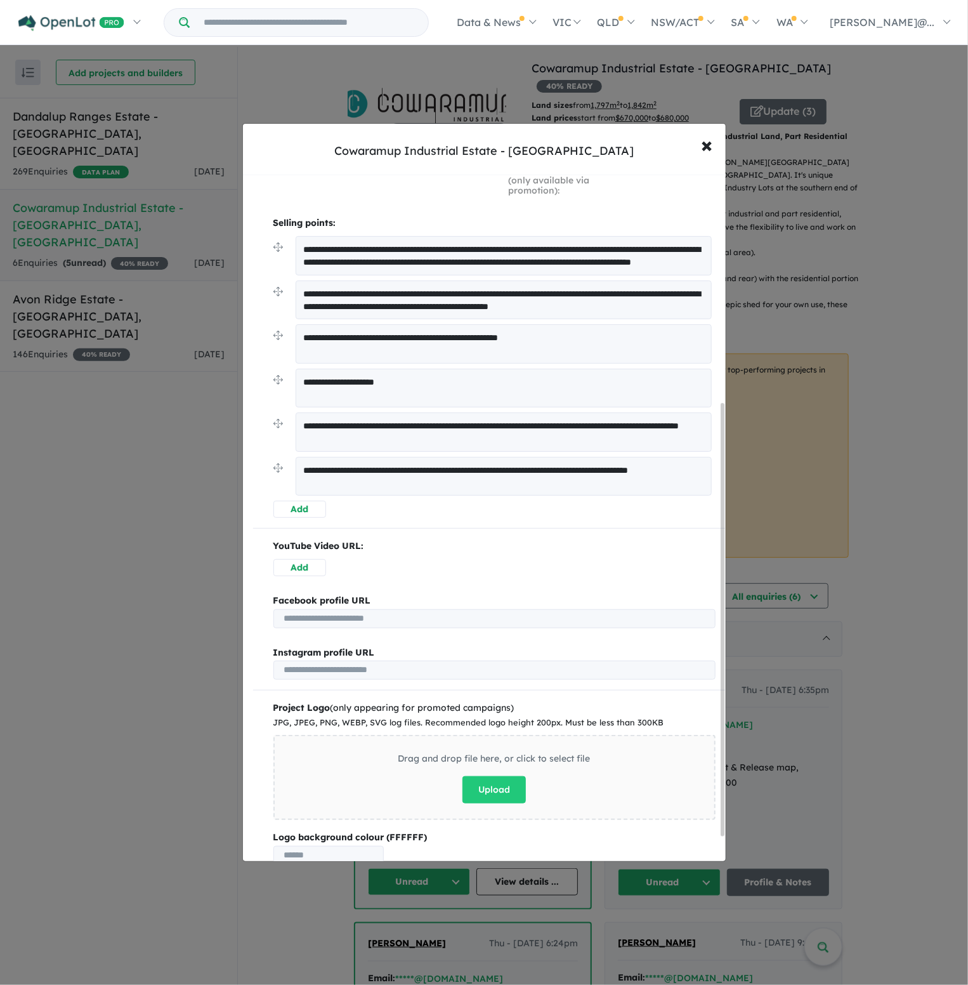
scroll to position [400, 0]
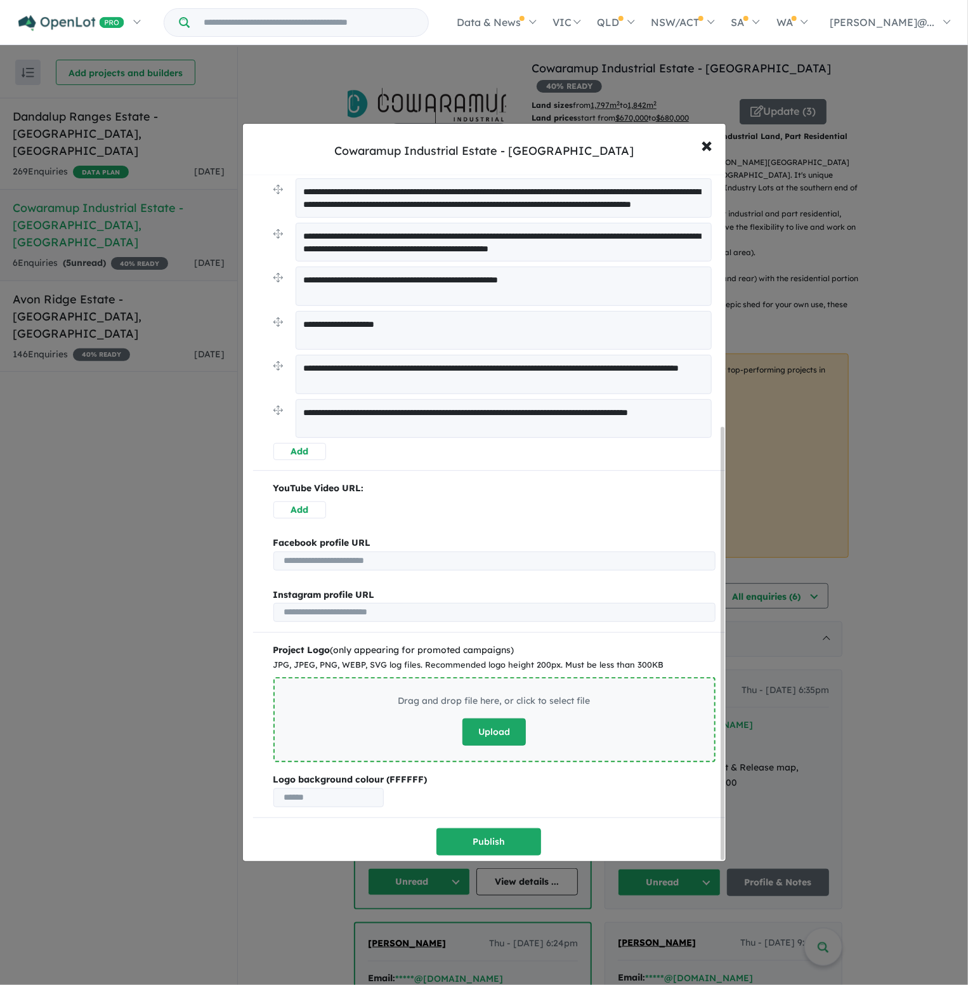
click at [492, 728] on button "Upload" at bounding box center [494, 731] width 63 height 27
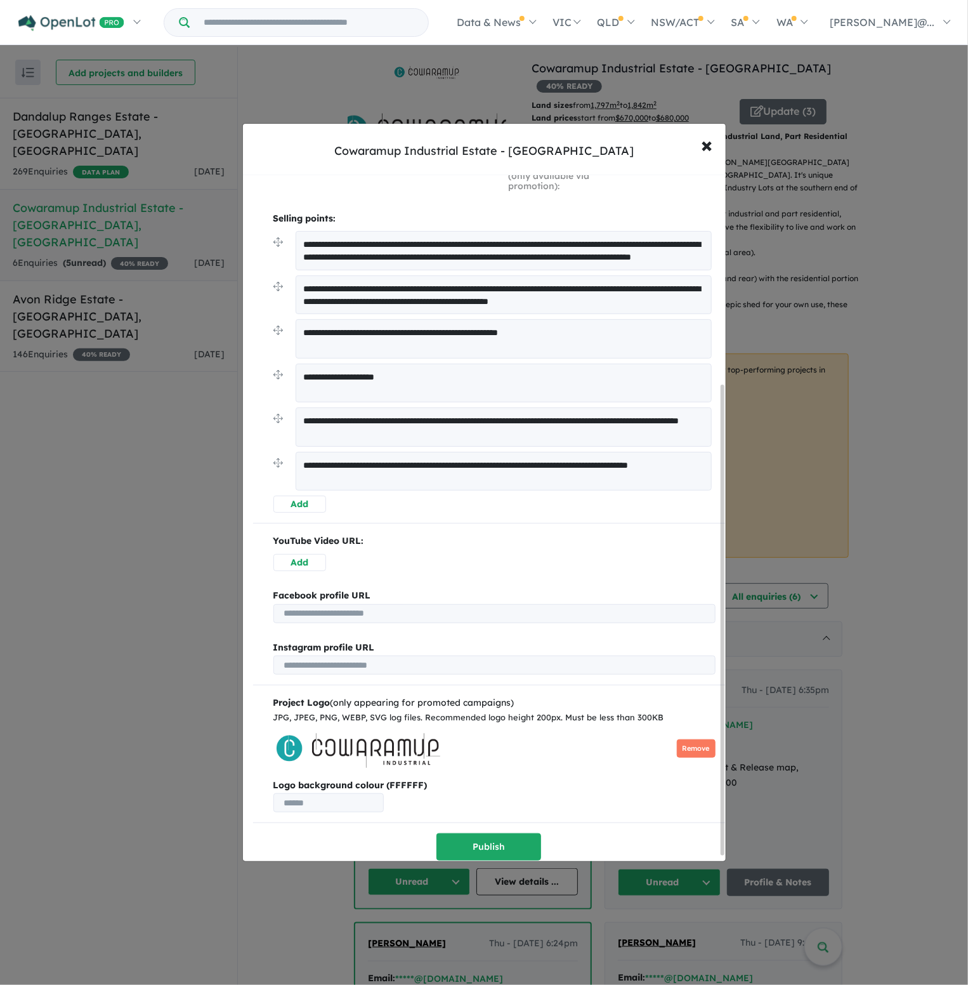
scroll to position [312, 0]
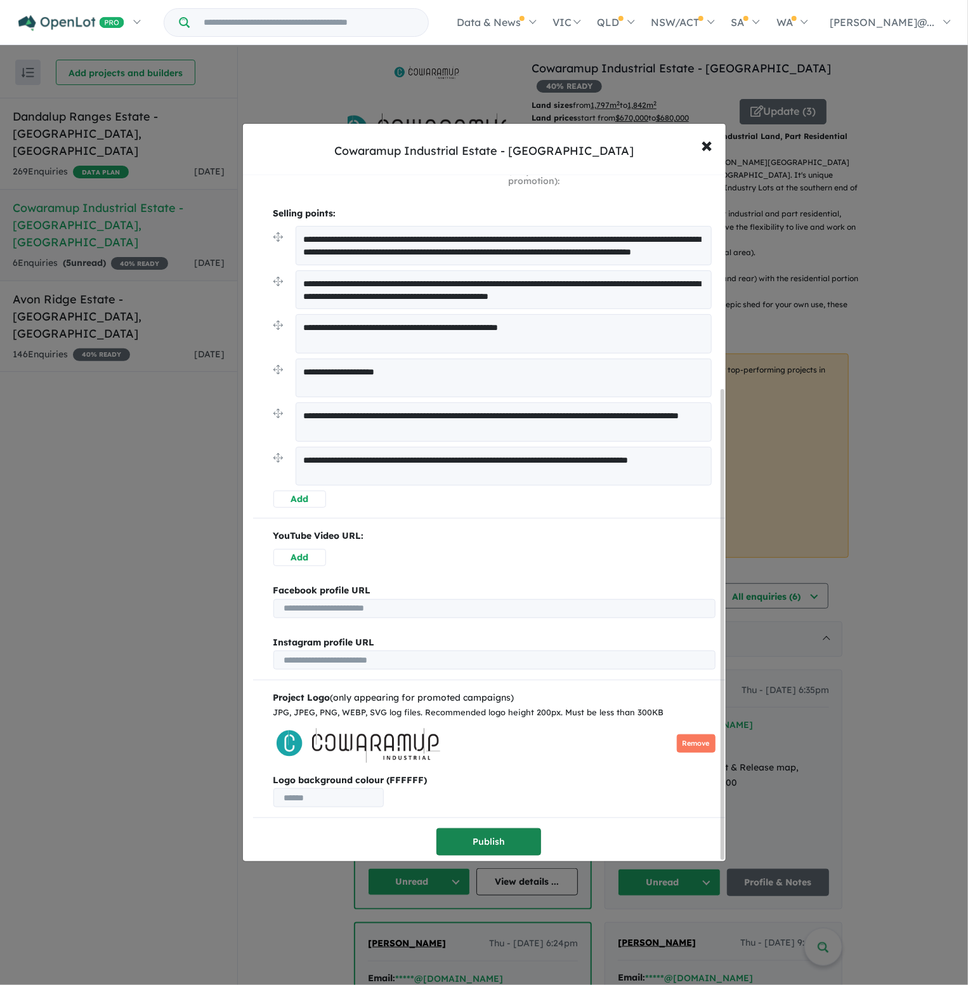
click at [483, 840] on button "Publish" at bounding box center [489, 841] width 105 height 27
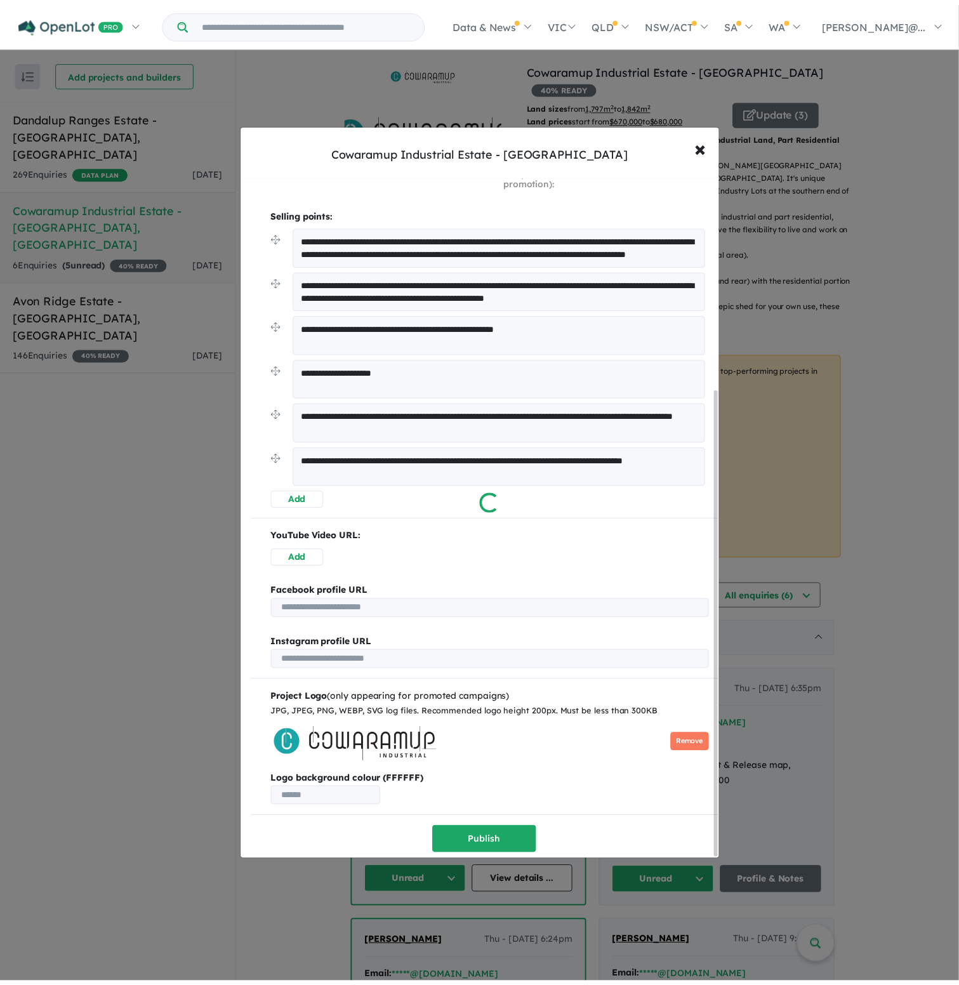
scroll to position [0, 0]
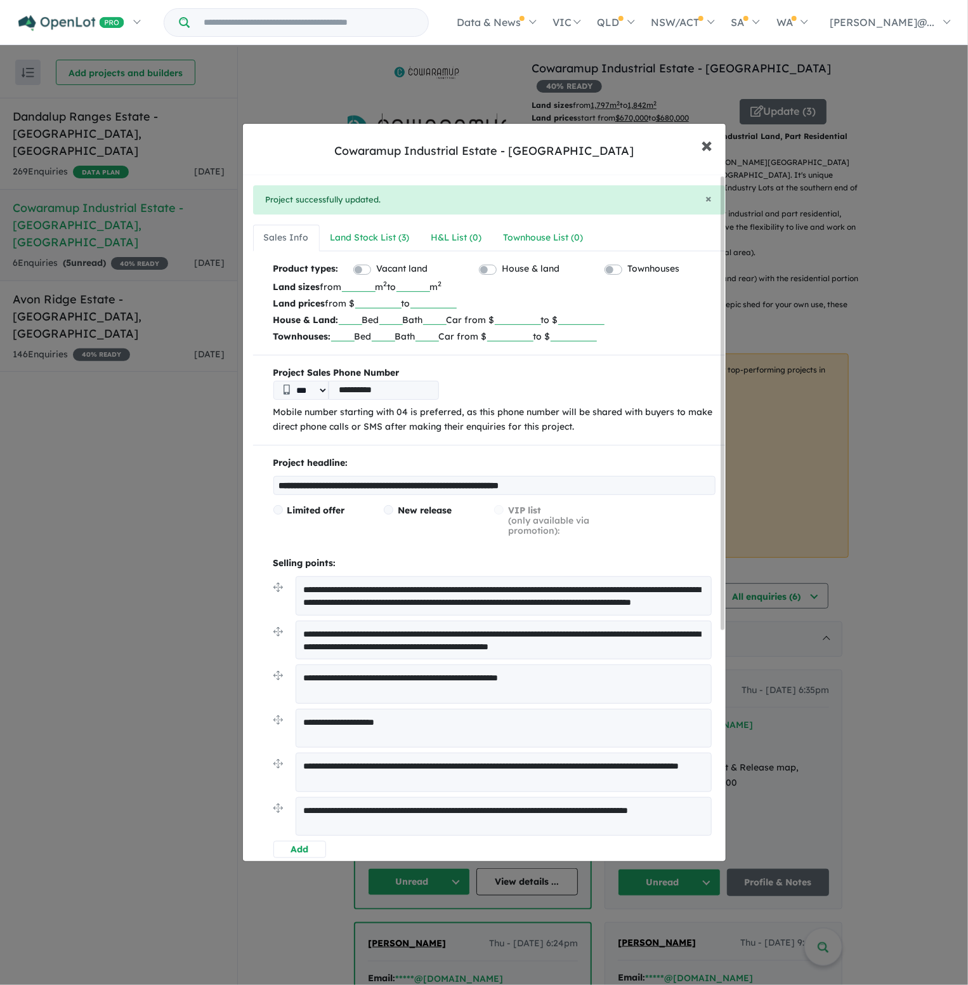
click at [703, 157] on span "×" at bounding box center [707, 144] width 11 height 27
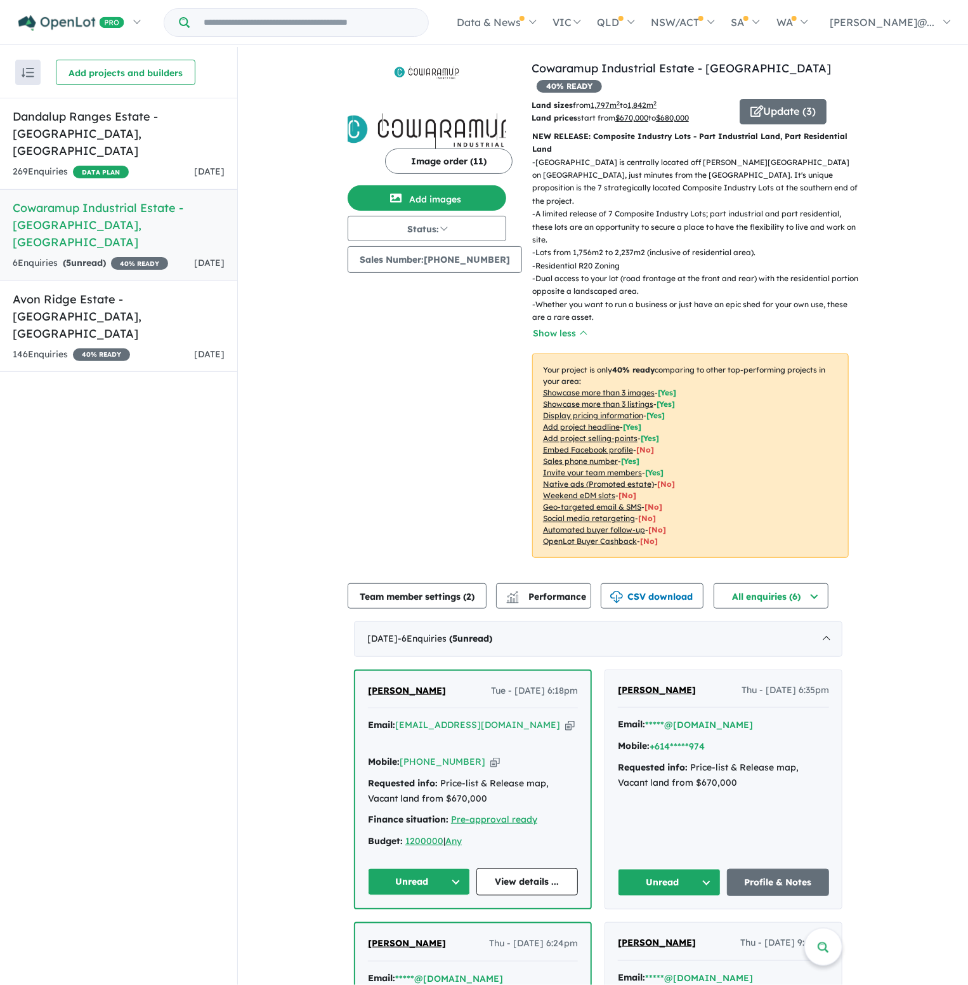
click at [704, 156] on p "- [GEOGRAPHIC_DATA] is centrally located off [PERSON_NAME][GEOGRAPHIC_DATA] on …" at bounding box center [695, 182] width 327 height 52
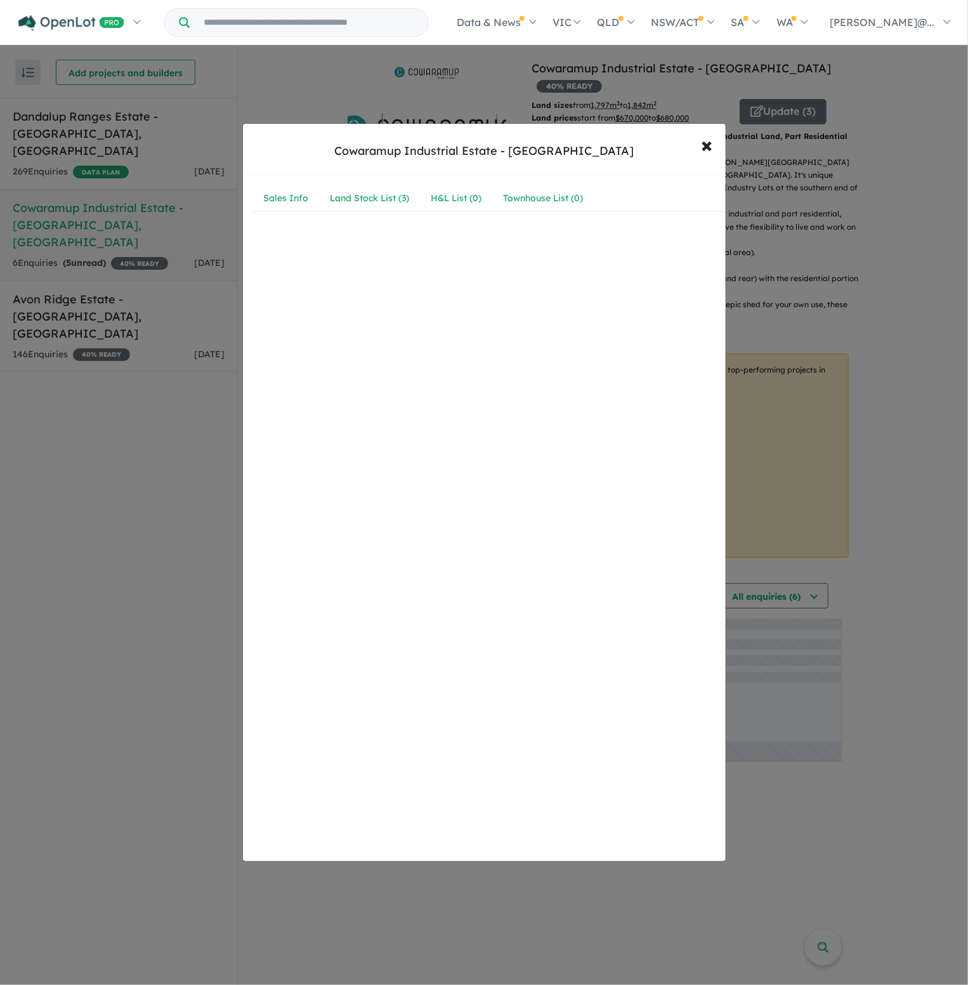
click at [817, 263] on div "Cowaramup Industrial Estate - [GEOGRAPHIC_DATA] × Close Sales Info Land Stock L…" at bounding box center [484, 492] width 968 height 985
